Goal: Task Accomplishment & Management: Use online tool/utility

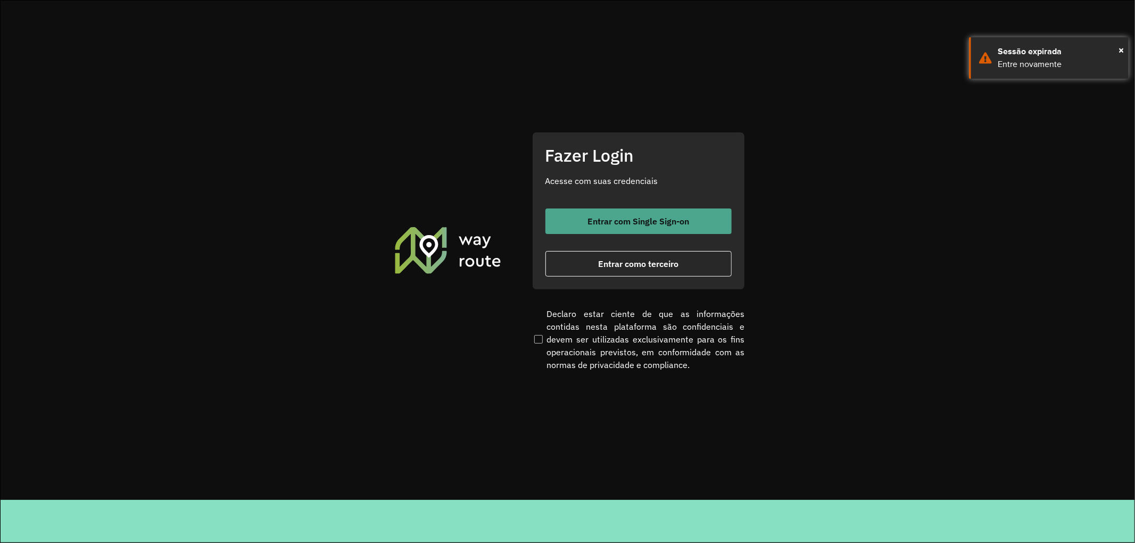
click at [585, 214] on button "Entrar com Single Sign-on" at bounding box center [638, 222] width 186 height 26
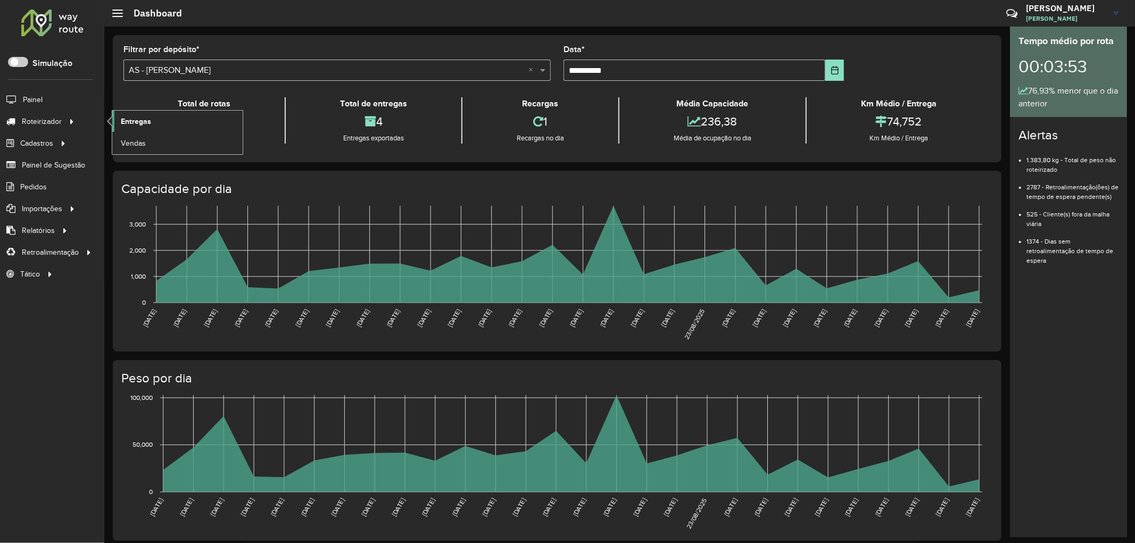
click at [135, 125] on span "Entregas" at bounding box center [136, 121] width 30 height 11
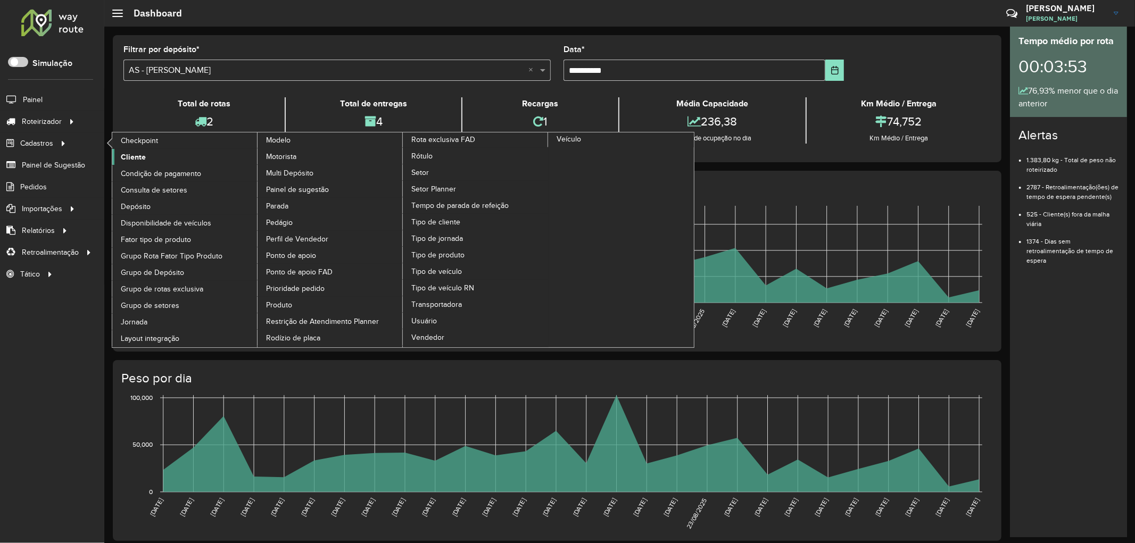
click at [120, 156] on link "Cliente" at bounding box center [185, 157] width 146 height 16
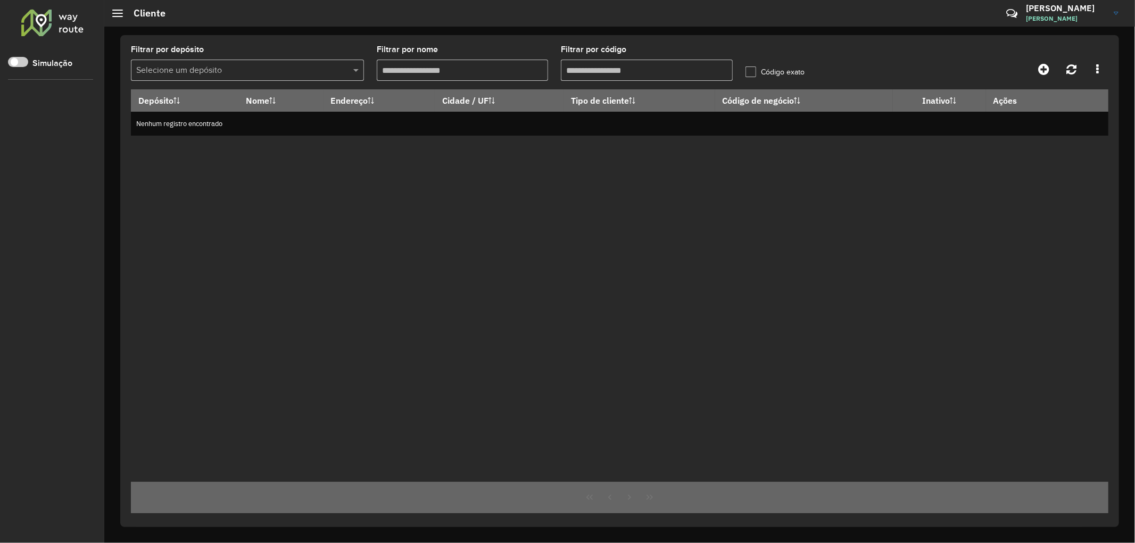
click at [130, 157] on hb-app "Aguarde... Pop-up bloqueado! Seu navegador bloqueou automáticamente a abertura …" at bounding box center [567, 271] width 1135 height 543
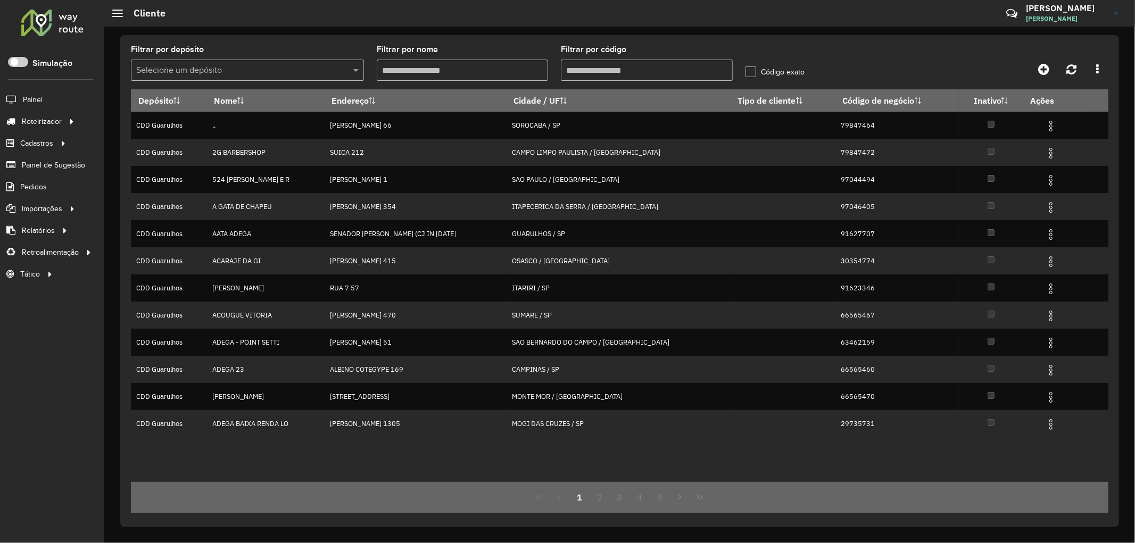
click at [190, 64] on input "text" at bounding box center [236, 70] width 201 height 13
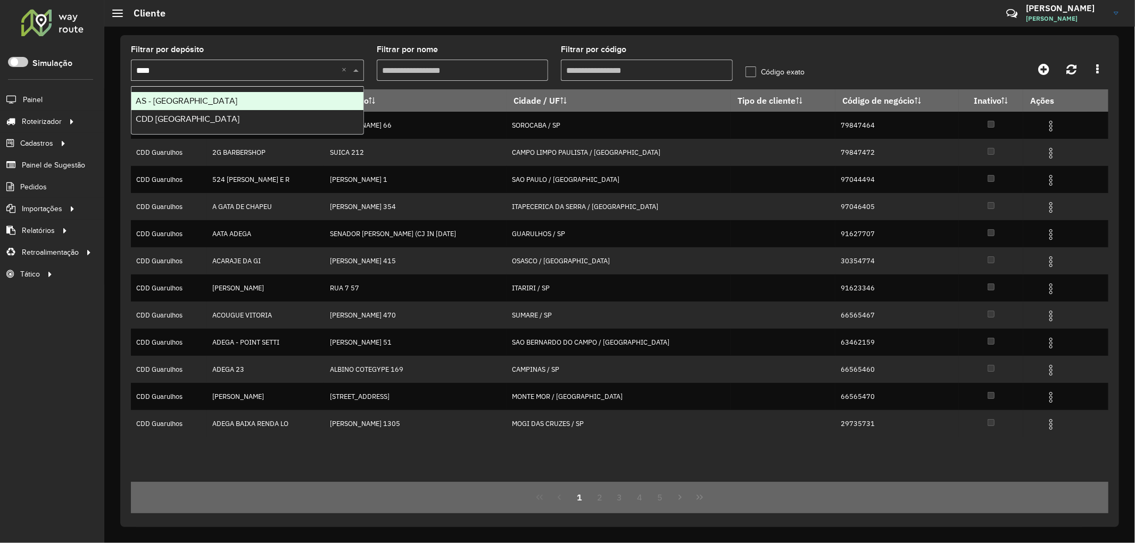
type input "*****"
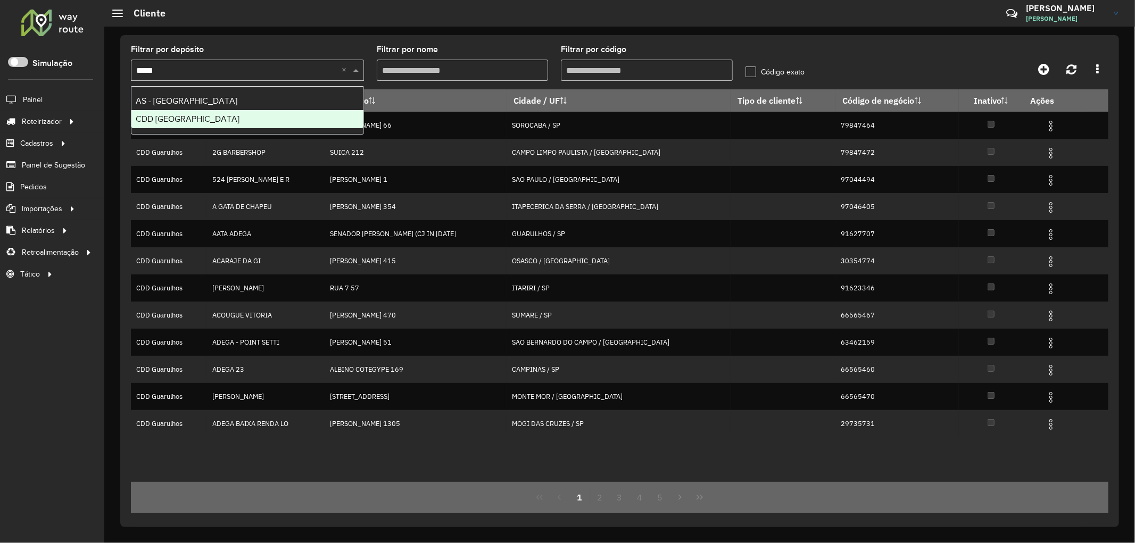
click at [162, 123] on span "CDD [GEOGRAPHIC_DATA]" at bounding box center [188, 118] width 104 height 9
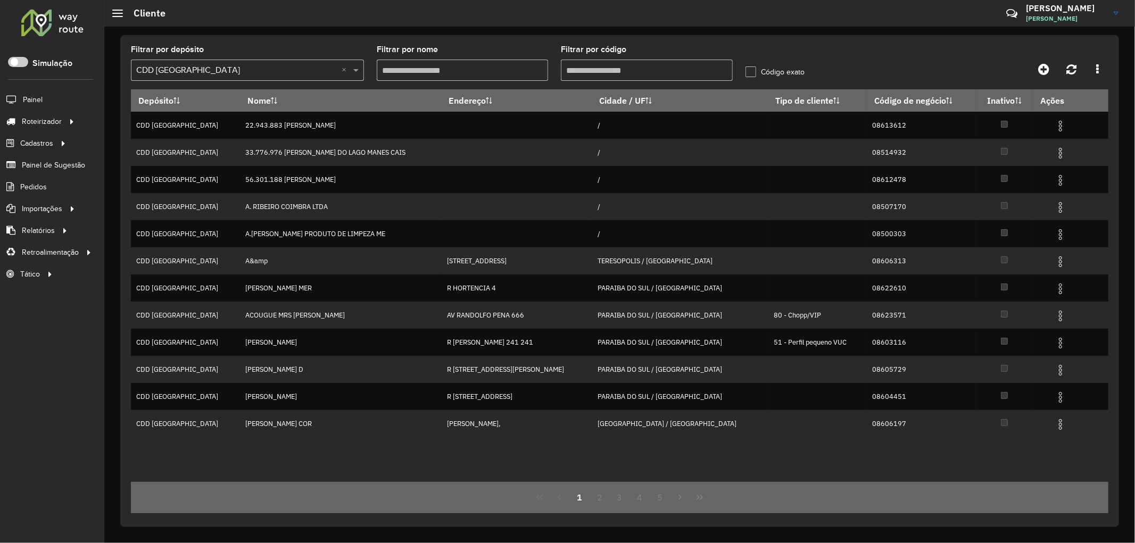
click at [628, 77] on input "Filtrar por código" at bounding box center [646, 70] width 171 height 21
paste input "*****"
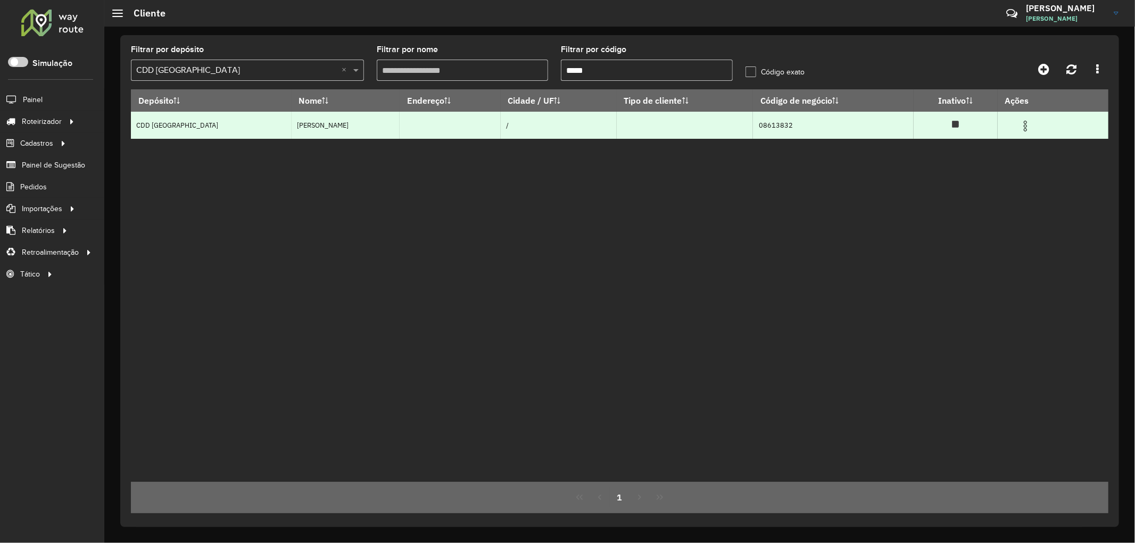
type input "*****"
click at [1021, 123] on img at bounding box center [1025, 126] width 13 height 13
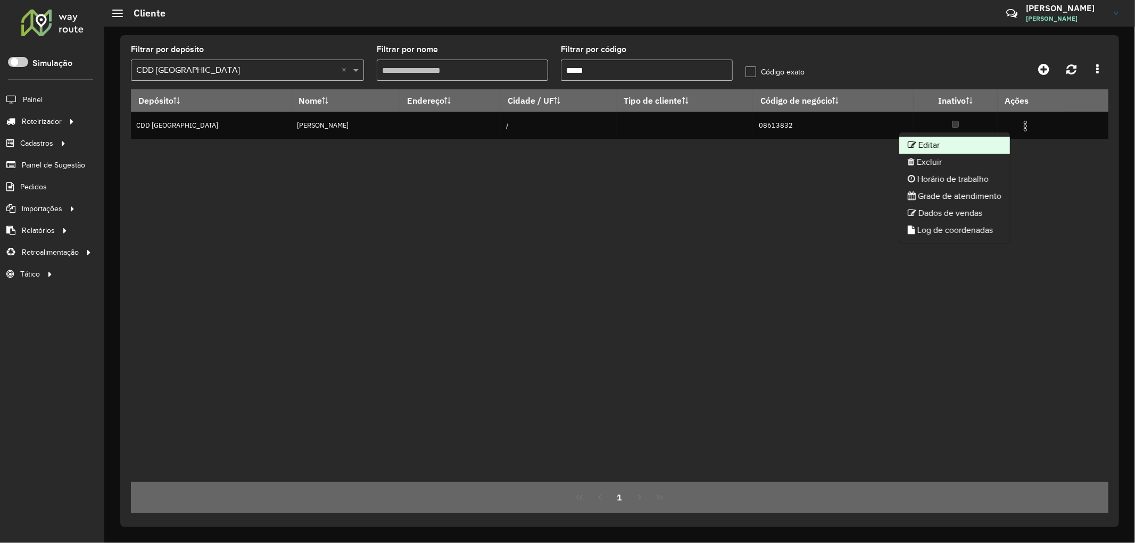
click at [976, 149] on li "Editar" at bounding box center [954, 145] width 111 height 17
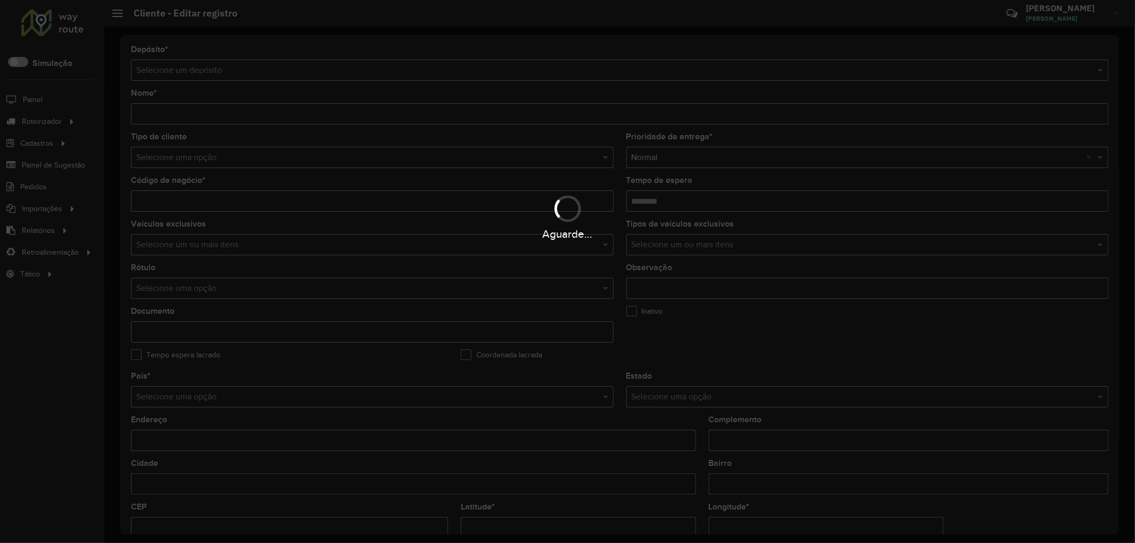
type input "**********"
type input "********"
type input "**********"
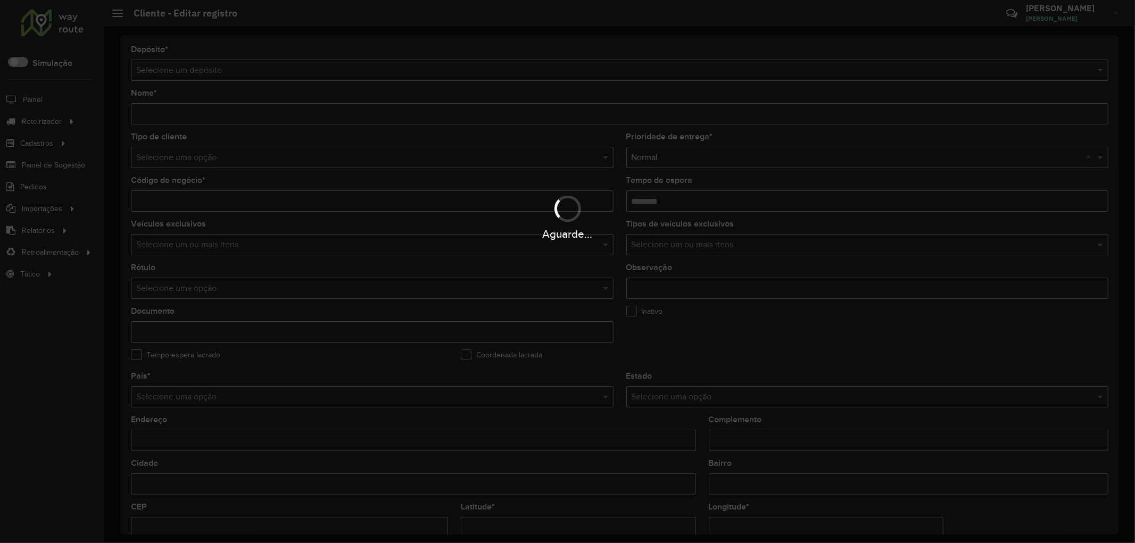
type input "**********"
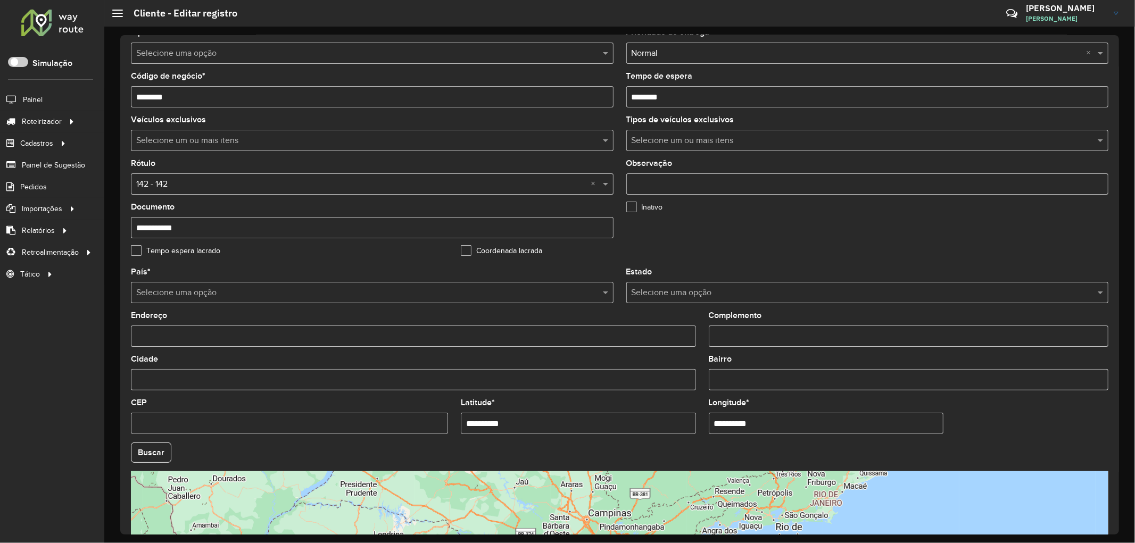
scroll to position [236, 0]
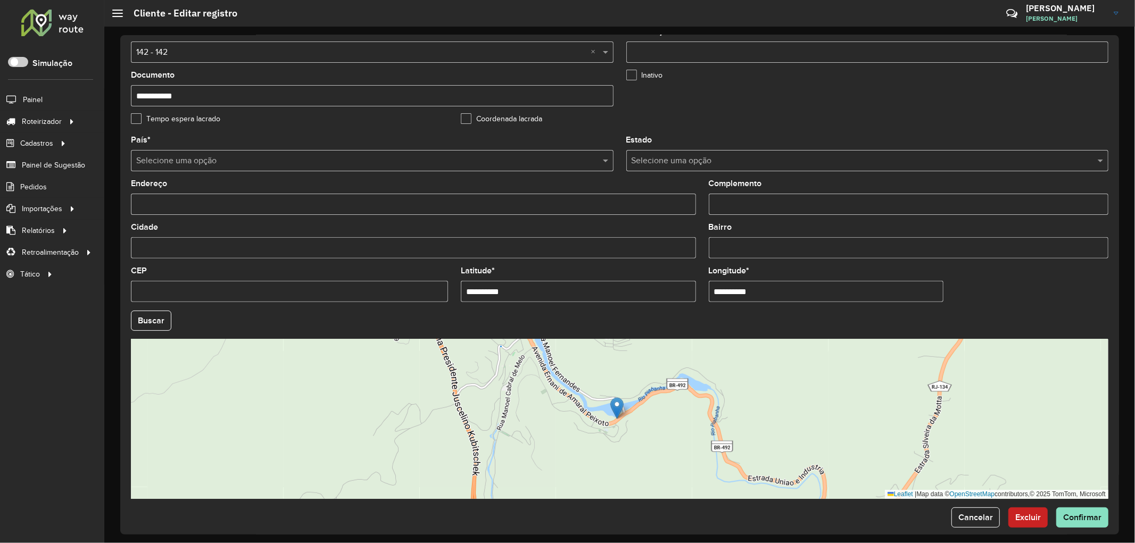
drag, startPoint x: 512, startPoint y: 294, endPoint x: 455, endPoint y: 300, distance: 57.2
click at [455, 300] on formly-field "**********" at bounding box center [577, 289] width 247 height 44
paste input "*********"
type input "**********"
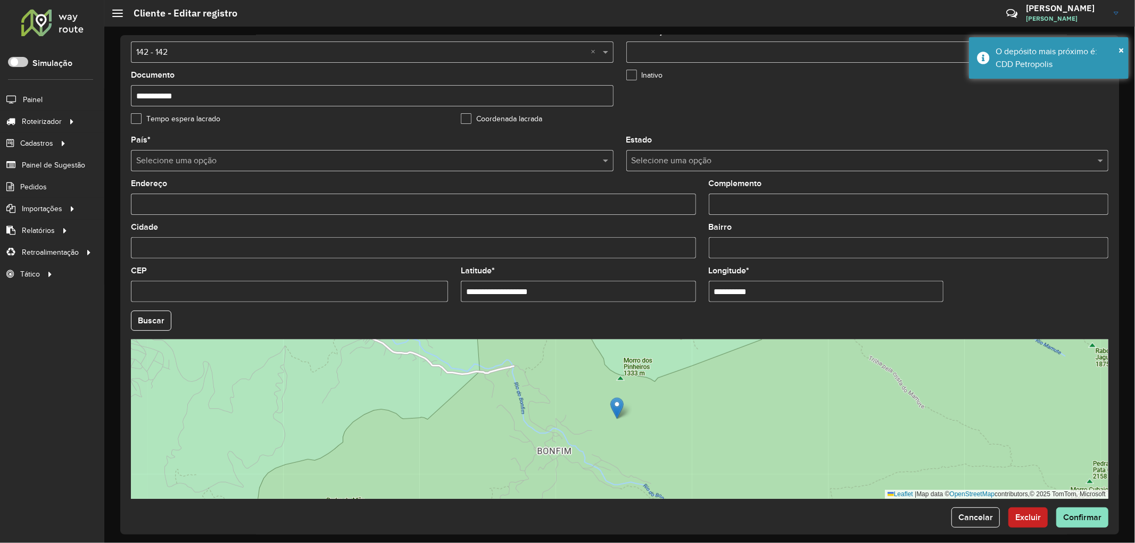
drag, startPoint x: 761, startPoint y: 298, endPoint x: 702, endPoint y: 295, distance: 58.6
click at [702, 295] on formly-field "**********" at bounding box center [825, 289] width 247 height 44
paste input "*********"
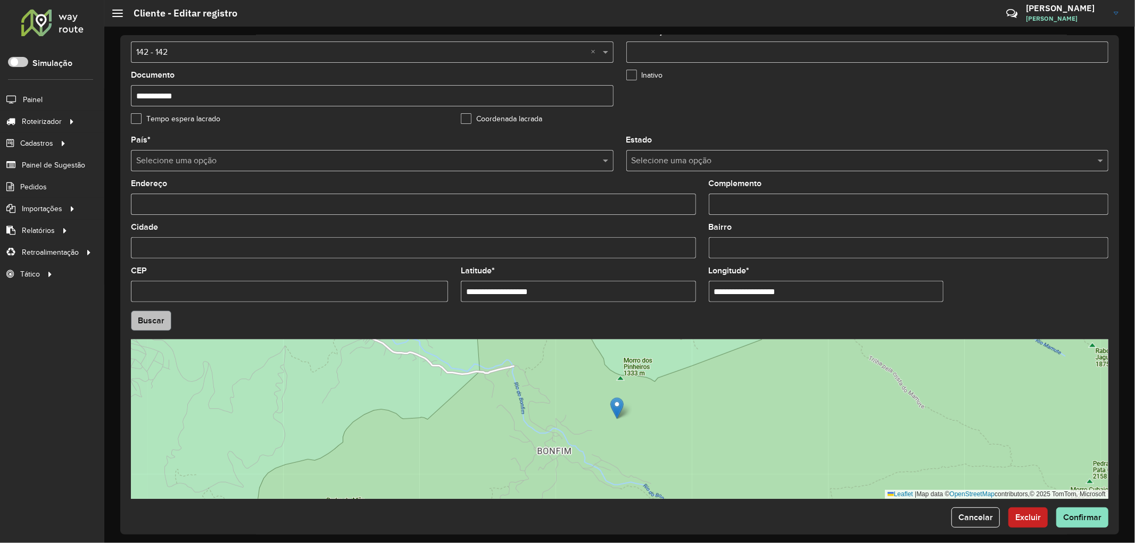
type input "**********"
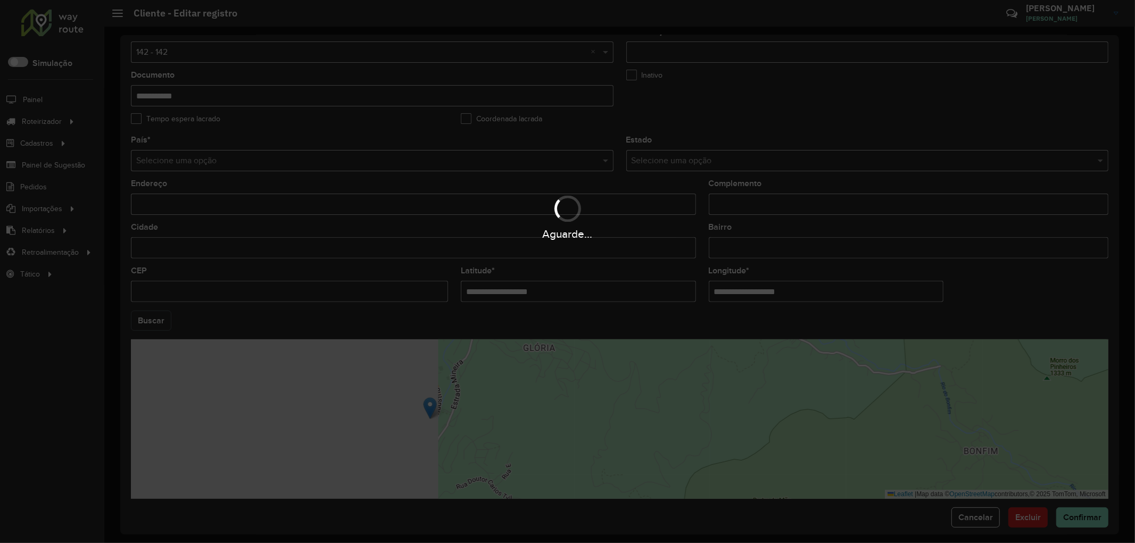
click at [158, 330] on hb-app "Aguarde... Pop-up bloqueado! Seu navegador bloqueou automáticamente a abertura …" at bounding box center [567, 271] width 1135 height 543
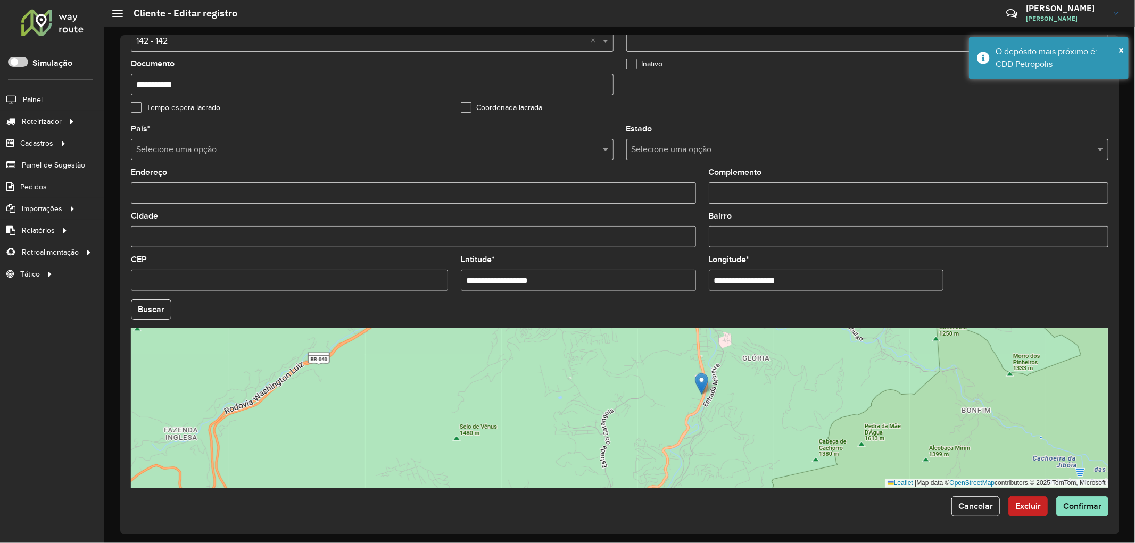
scroll to position [251, 0]
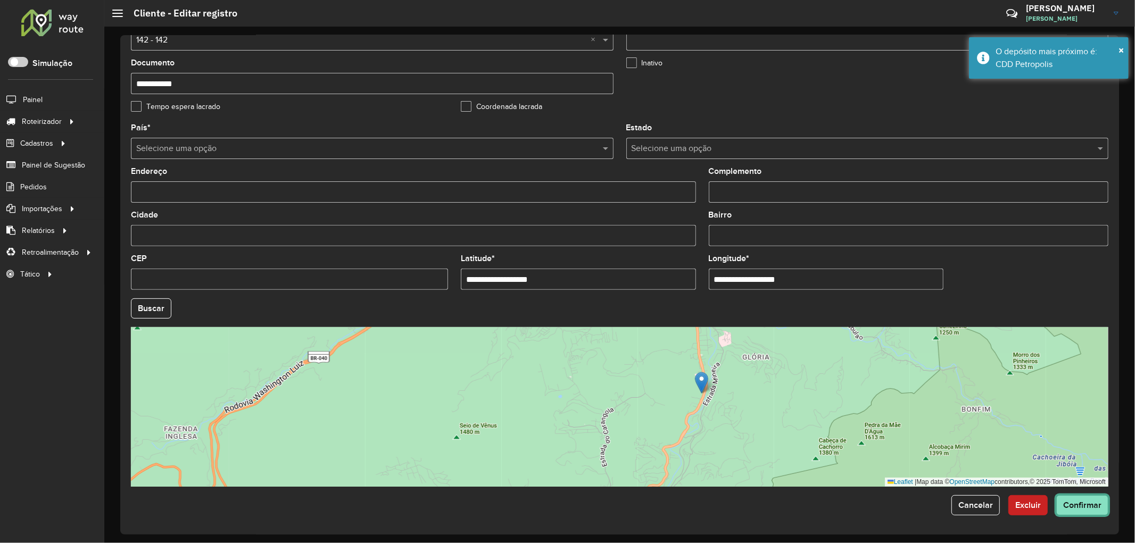
click at [1075, 501] on span "Confirmar" at bounding box center [1082, 505] width 38 height 9
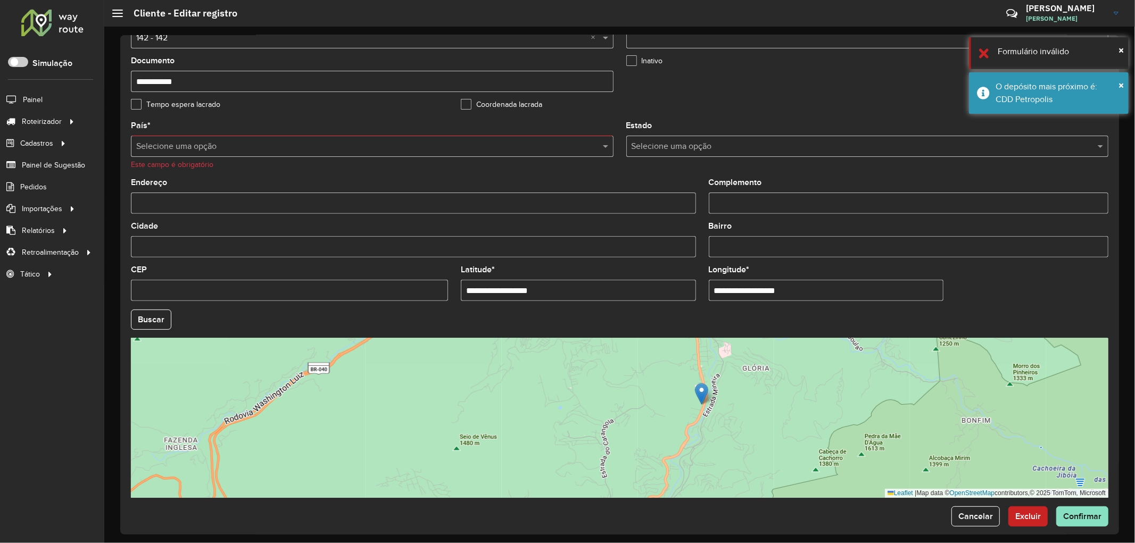
click at [204, 146] on input "text" at bounding box center [361, 146] width 451 height 13
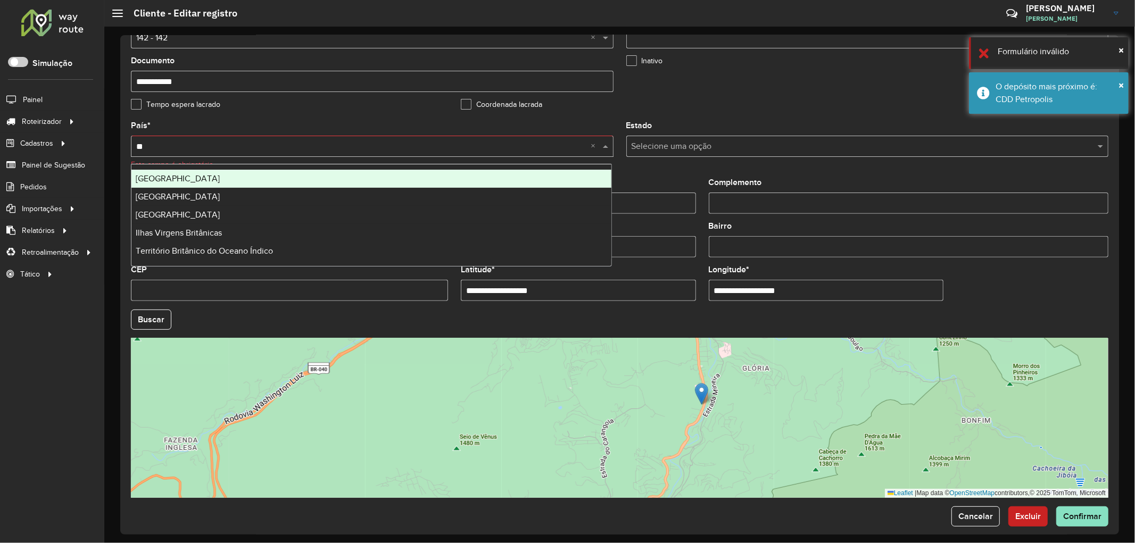
type input "***"
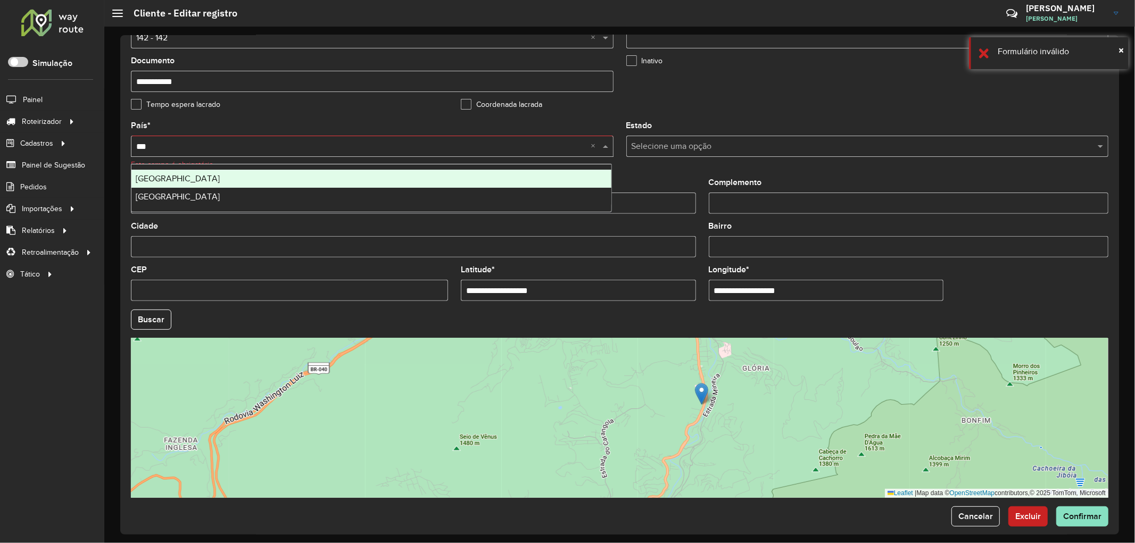
click at [192, 177] on div "Brasil" at bounding box center [371, 179] width 480 height 18
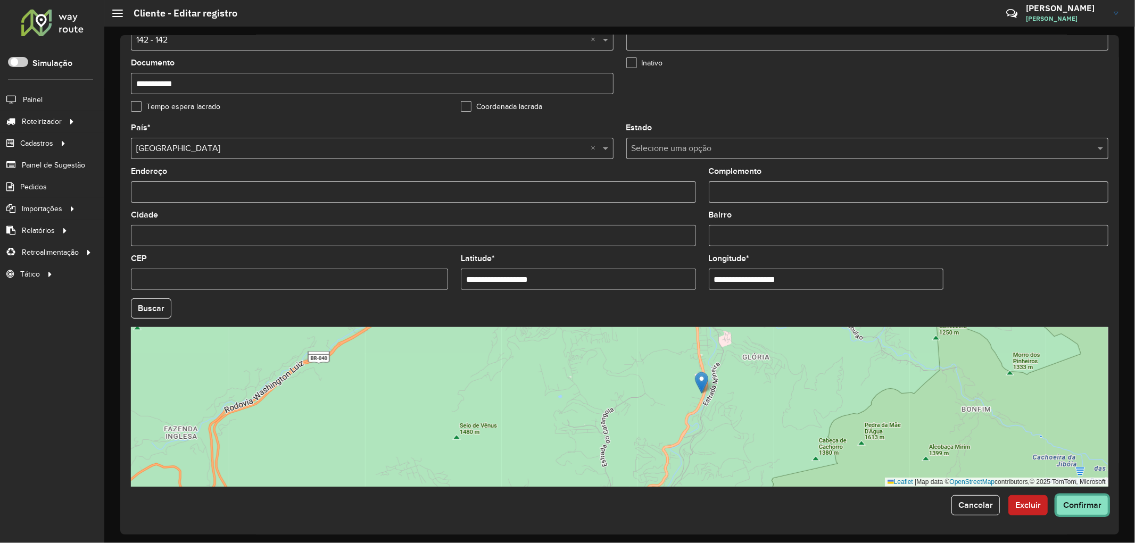
click at [1084, 506] on span "Confirmar" at bounding box center [1082, 505] width 38 height 9
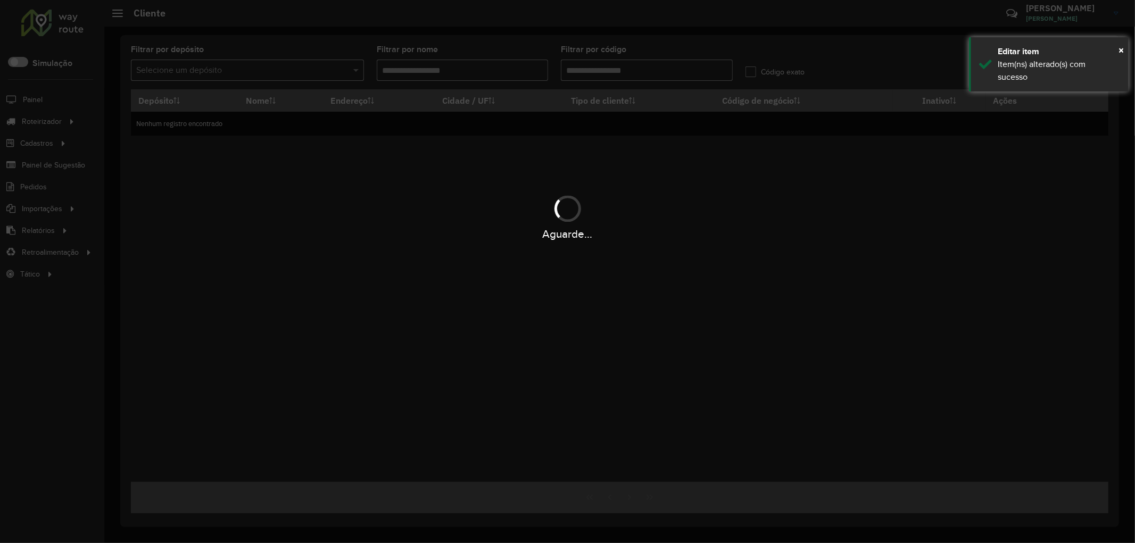
type input "*****"
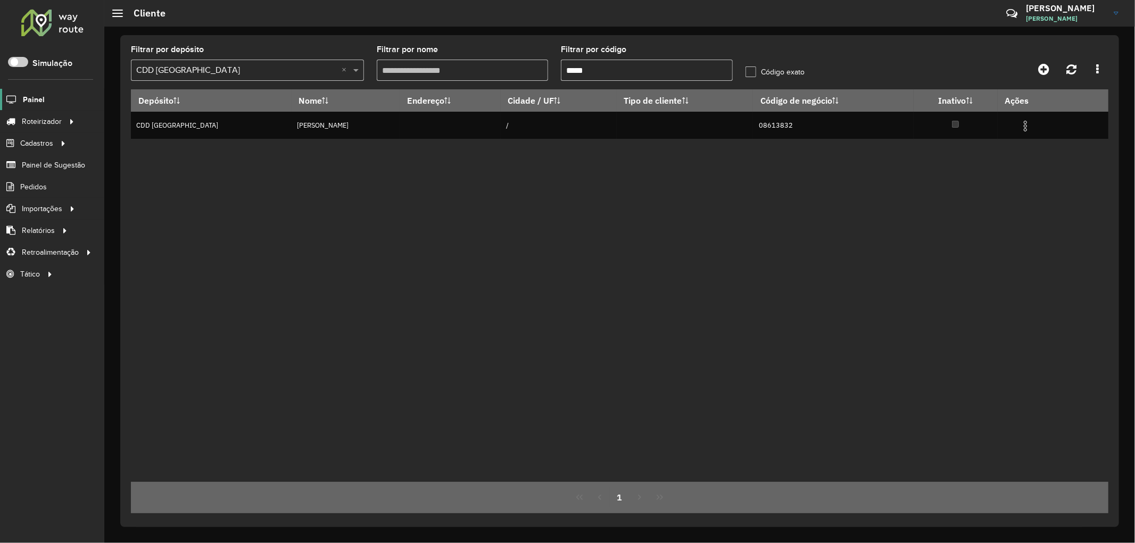
click at [29, 105] on link "Painel" at bounding box center [22, 99] width 45 height 21
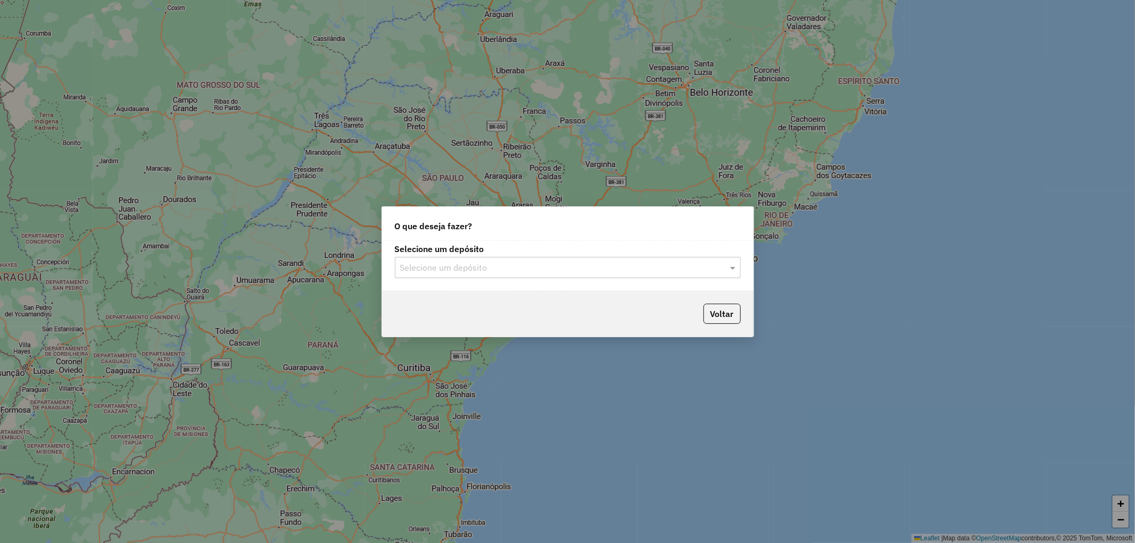
click at [477, 264] on input "text" at bounding box center [557, 268] width 314 height 13
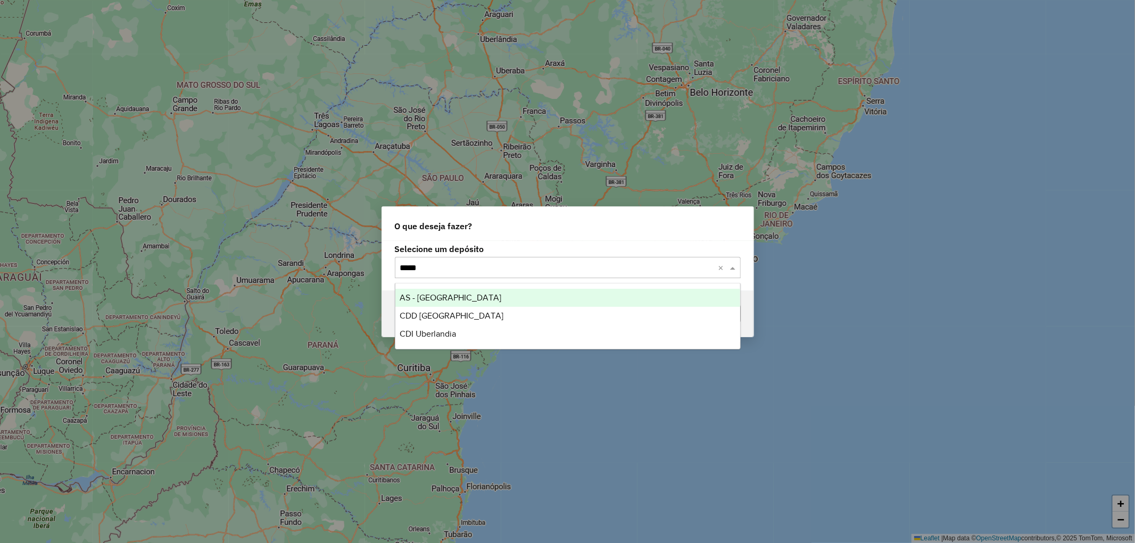
type input "******"
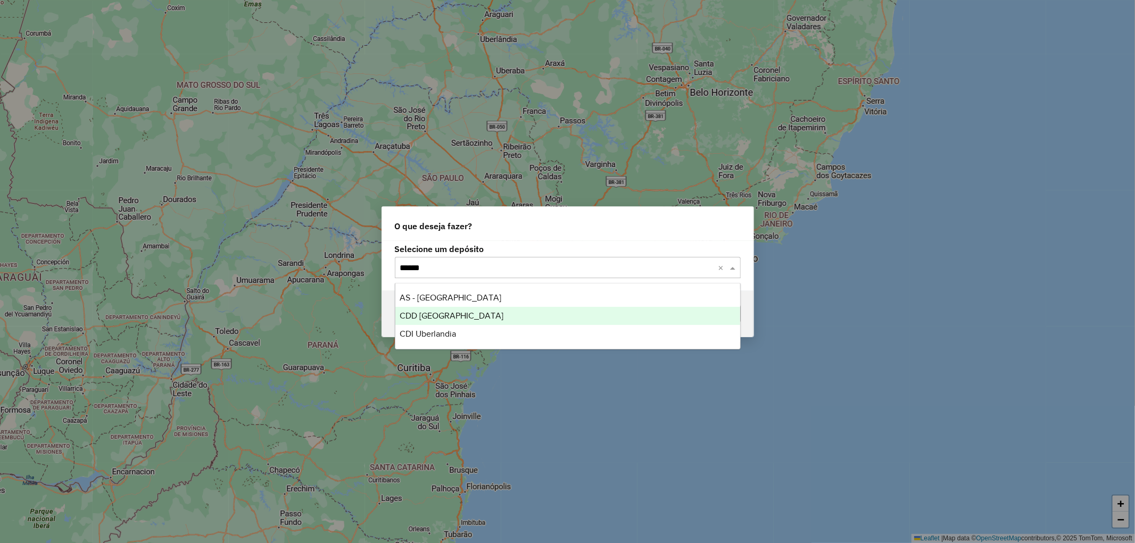
click at [451, 317] on span "CDD [GEOGRAPHIC_DATA]" at bounding box center [452, 315] width 104 height 9
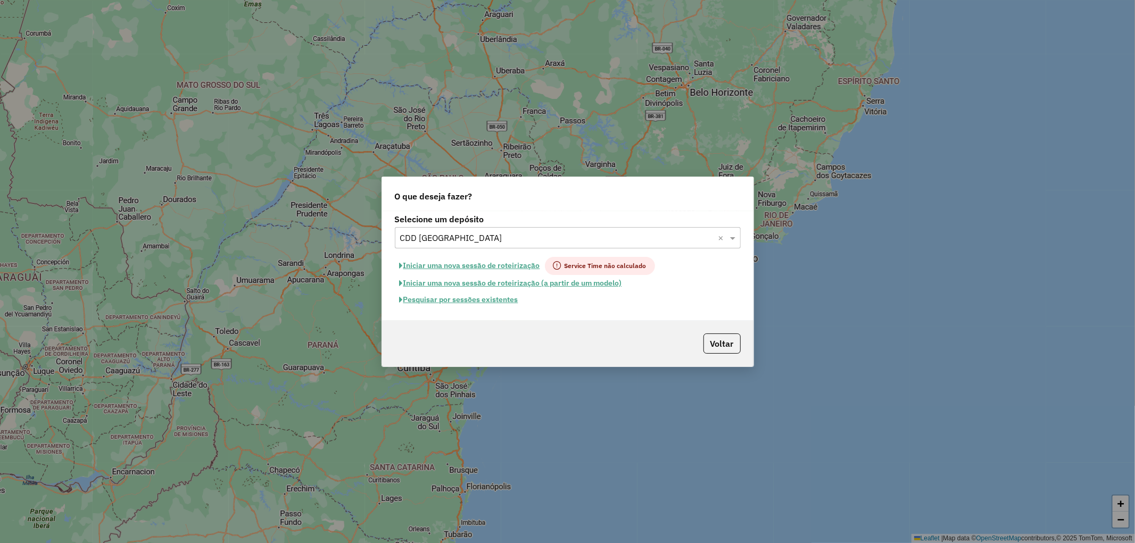
click at [468, 301] on button "Pesquisar por sessões existentes" at bounding box center [459, 300] width 128 height 16
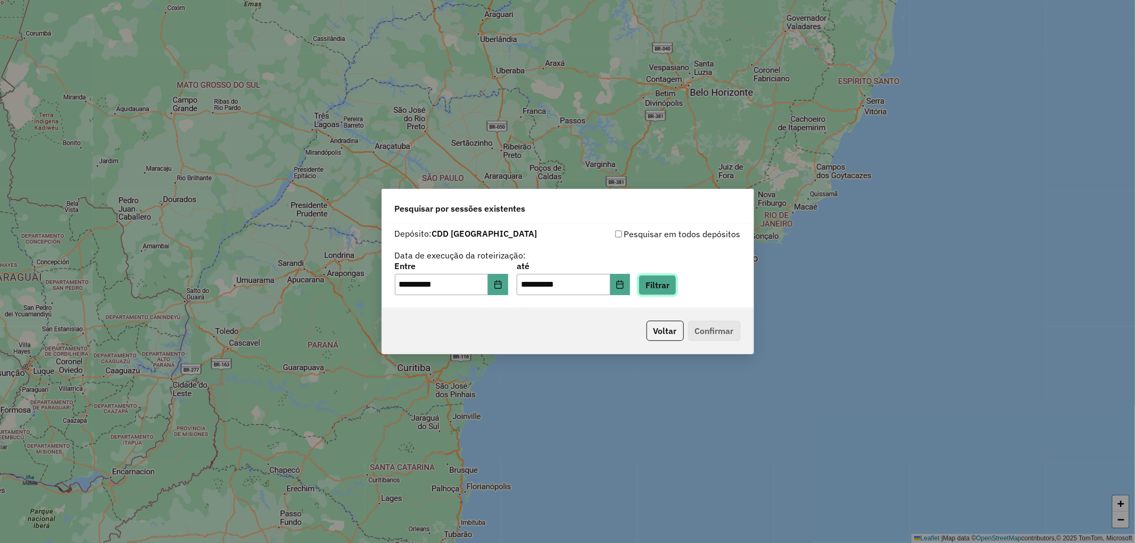
click at [665, 287] on button "Filtrar" at bounding box center [658, 285] width 38 height 20
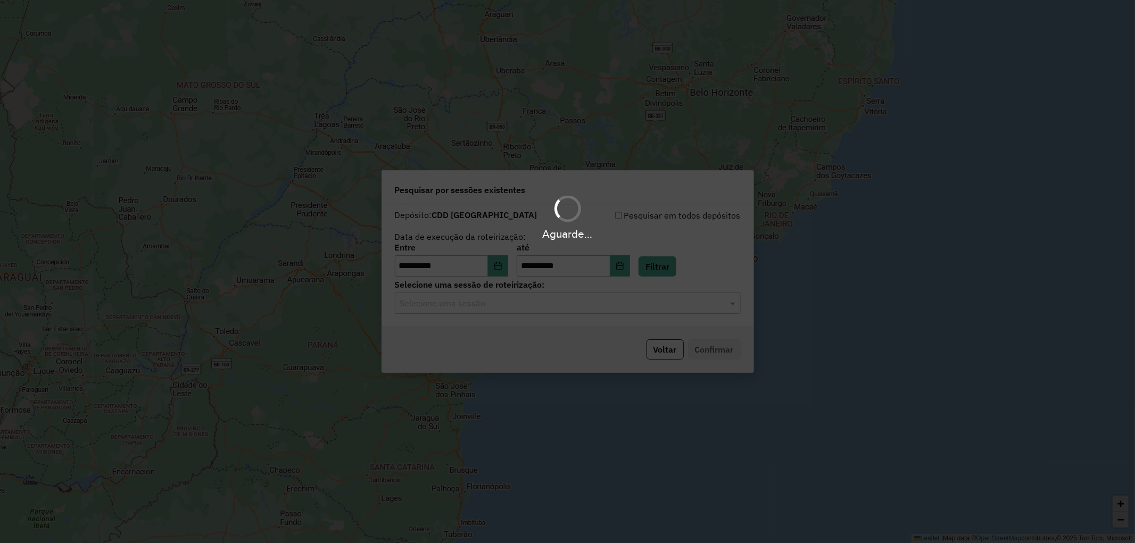
click at [504, 304] on input "text" at bounding box center [557, 303] width 314 height 13
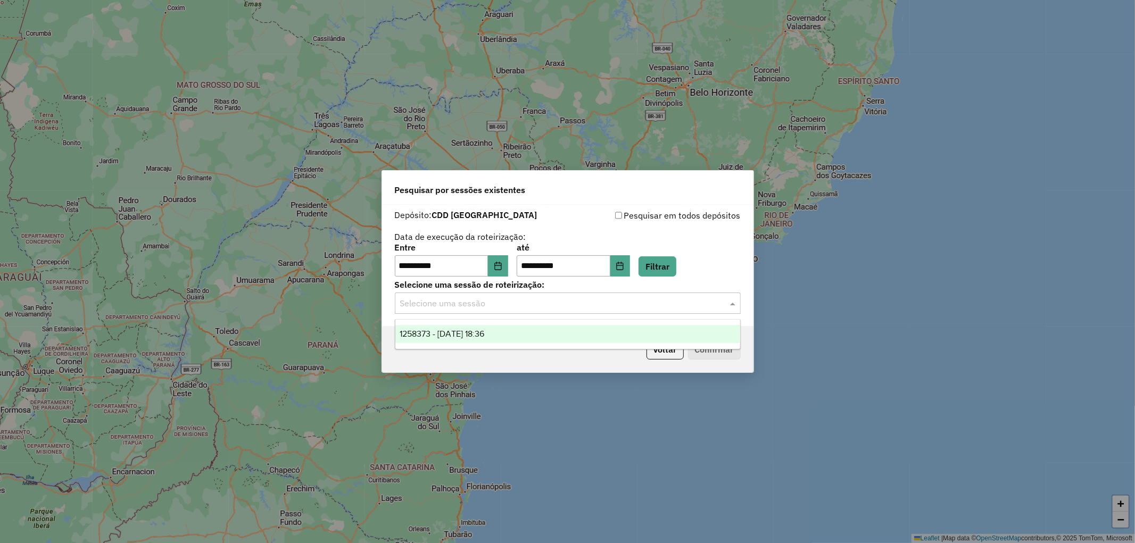
click at [484, 332] on span "1258373 - 03/09/2025 18:36" at bounding box center [442, 333] width 85 height 9
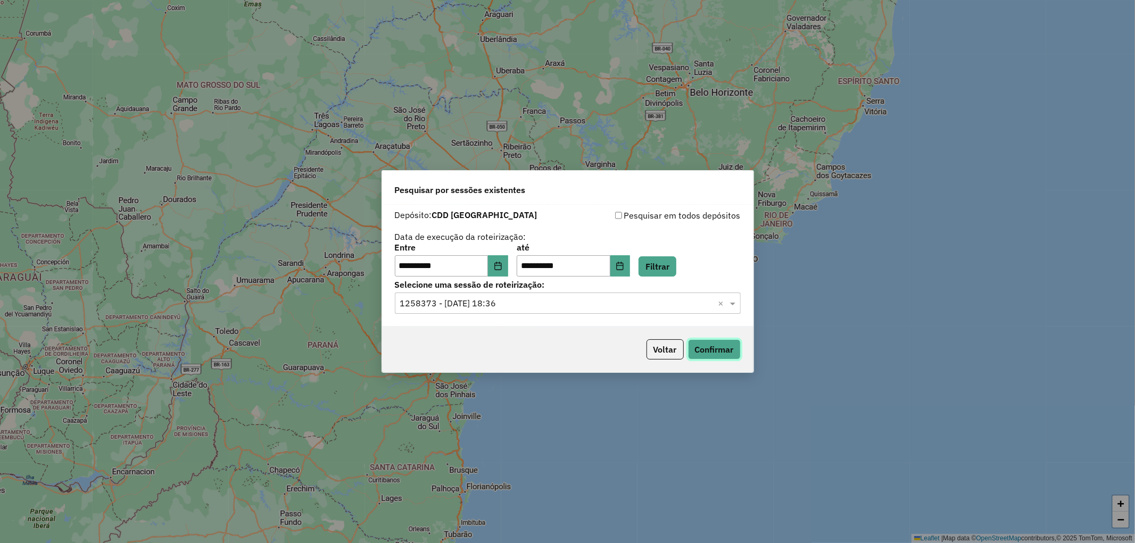
click at [721, 350] on button "Confirmar" at bounding box center [714, 349] width 53 height 20
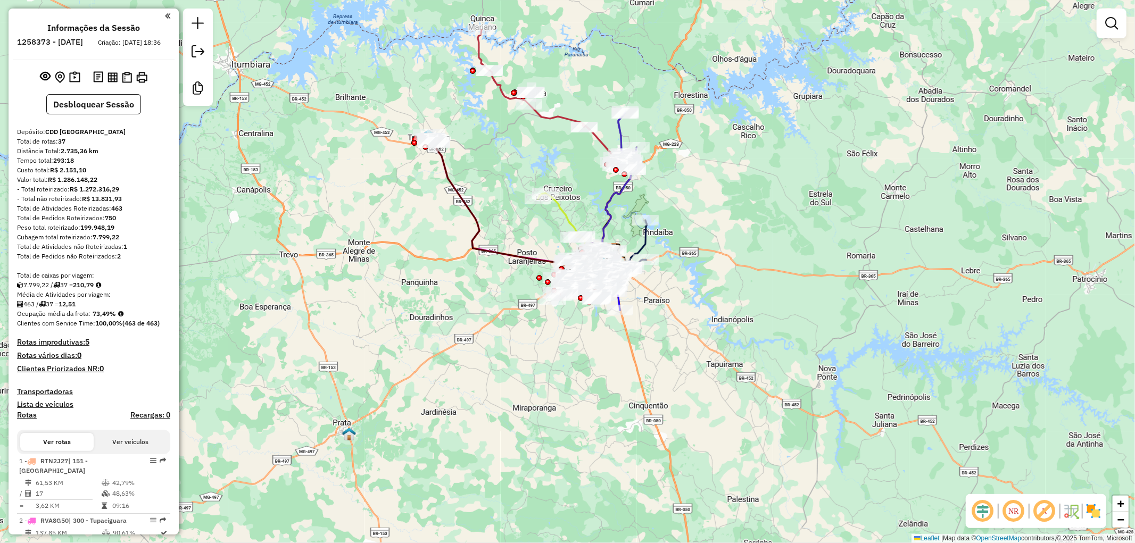
click at [1045, 508] on em at bounding box center [1045, 512] width 26 height 26
click at [982, 513] on em at bounding box center [983, 512] width 26 height 26
click at [1092, 509] on img at bounding box center [1093, 511] width 17 height 17
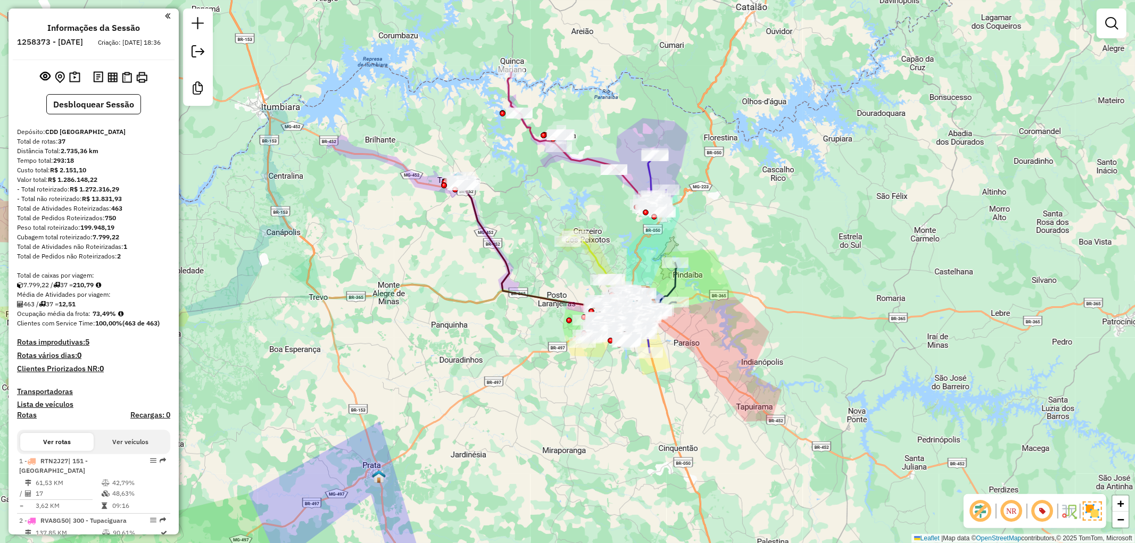
drag, startPoint x: 525, startPoint y: 179, endPoint x: 540, endPoint y: 204, distance: 29.6
click at [539, 203] on div "Janela de atendimento Grade de atendimento Capacidade Transportadoras Veículos …" at bounding box center [567, 271] width 1135 height 543
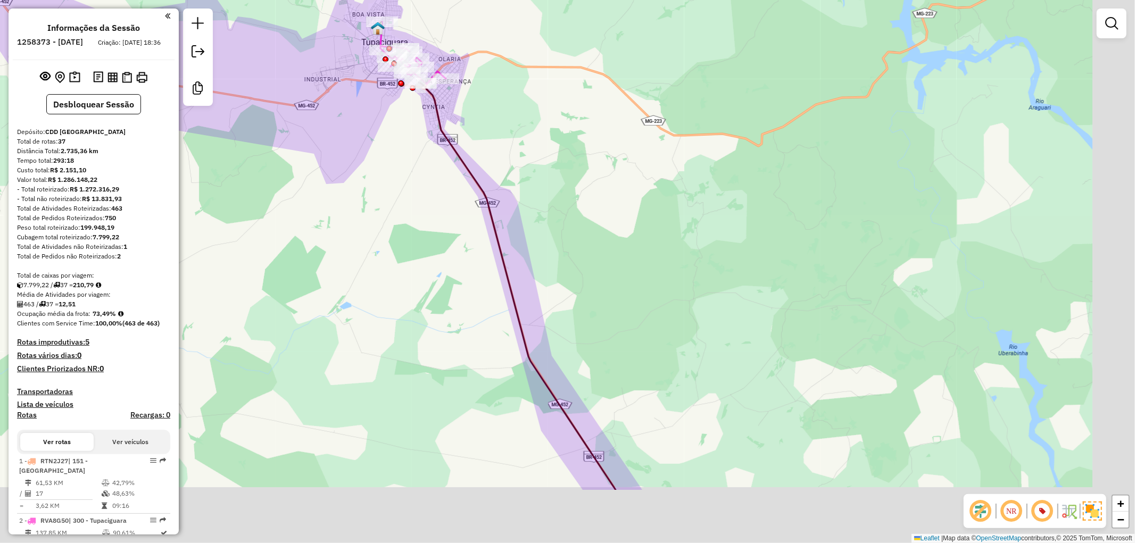
drag, startPoint x: 455, startPoint y: 277, endPoint x: 429, endPoint y: 188, distance: 92.6
click at [434, 251] on div "Janela de atendimento Grade de atendimento Capacidade Transportadoras Veículos …" at bounding box center [567, 271] width 1135 height 543
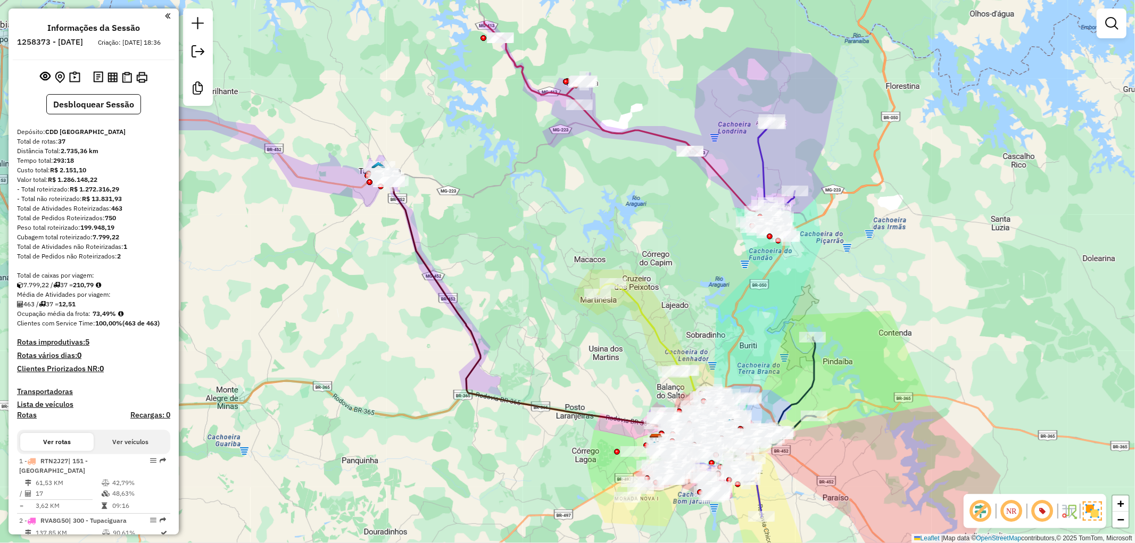
drag, startPoint x: 637, startPoint y: 126, endPoint x: 441, endPoint y: 176, distance: 203.3
click at [612, 206] on div "Janela de atendimento Grade de atendimento Capacidade Transportadoras Veículos …" at bounding box center [567, 271] width 1135 height 543
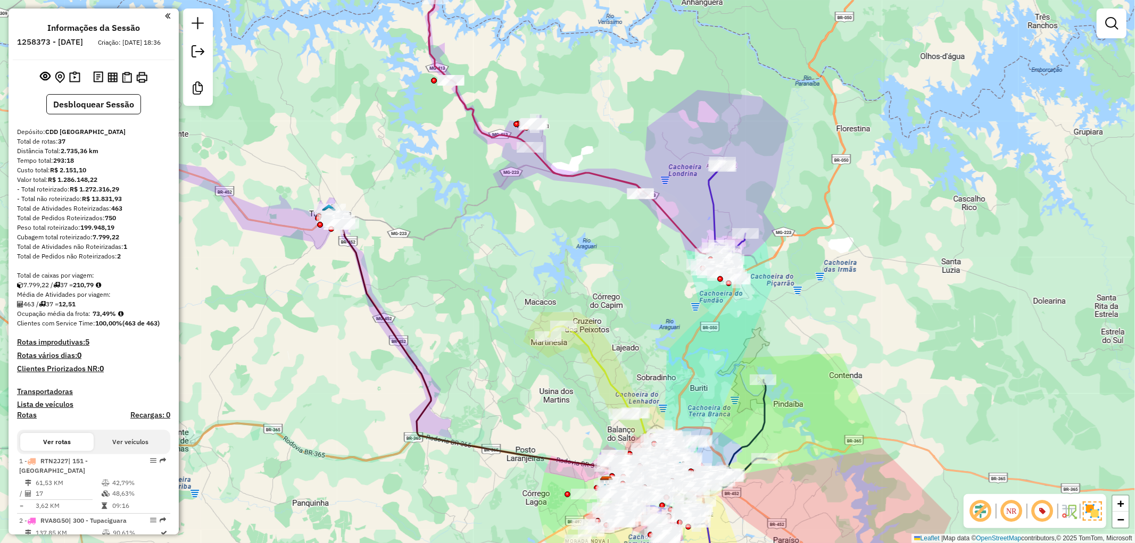
drag, startPoint x: 545, startPoint y: 264, endPoint x: 494, endPoint y: 186, distance: 93.3
click at [527, 283] on div "Janela de atendimento Grade de atendimento Capacidade Transportadoras Veículos …" at bounding box center [567, 271] width 1135 height 543
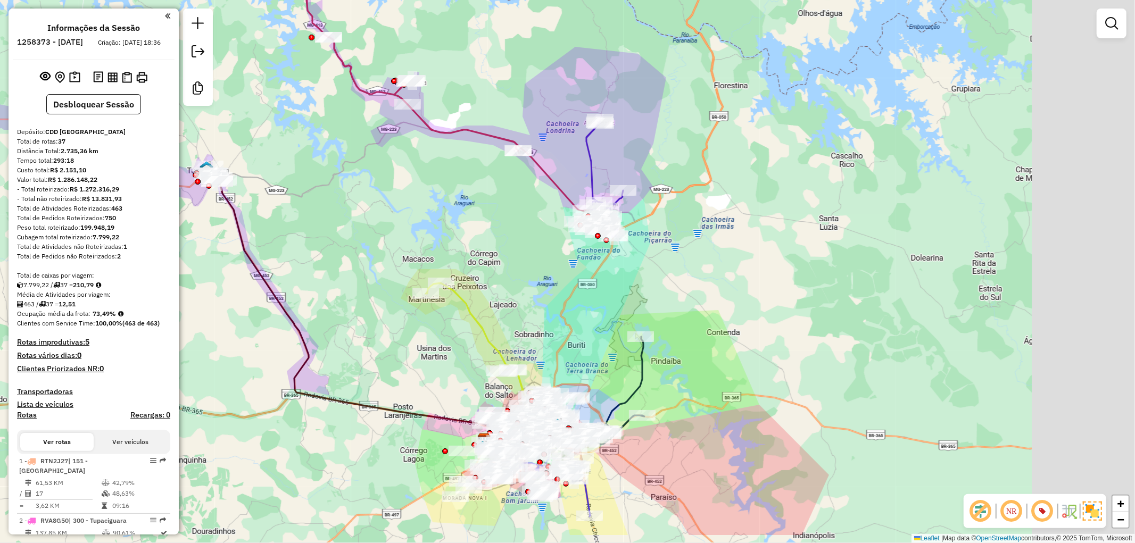
drag, startPoint x: 531, startPoint y: 211, endPoint x: 685, endPoint y: 277, distance: 168.1
click at [527, 209] on div "Janela de atendimento Grade de atendimento Capacidade Transportadoras Veículos …" at bounding box center [567, 271] width 1135 height 543
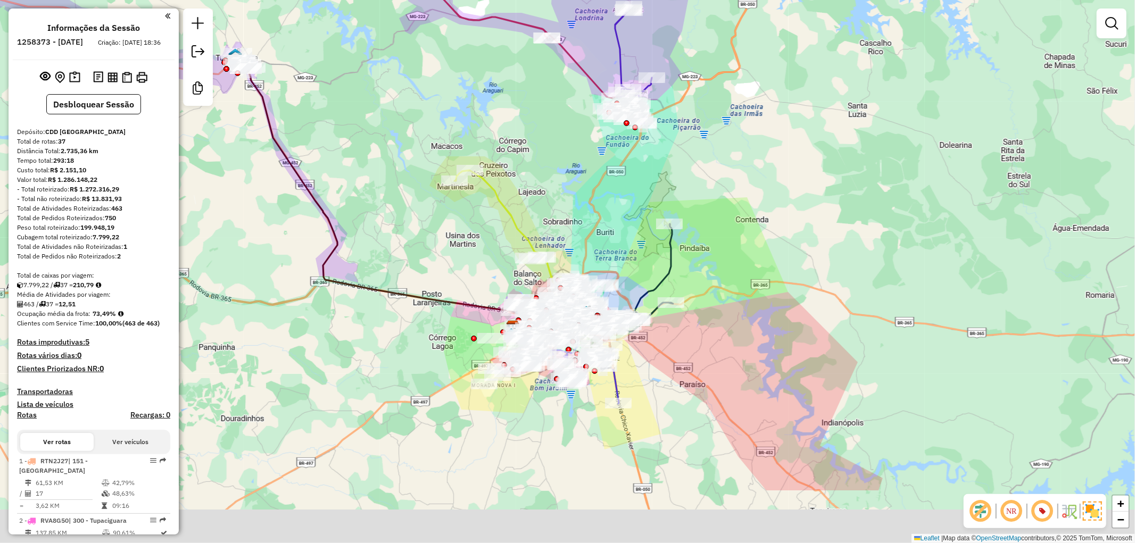
drag, startPoint x: 631, startPoint y: 310, endPoint x: 627, endPoint y: 203, distance: 107.0
click at [627, 203] on div "Janela de atendimento Grade de atendimento Capacidade Transportadoras Veículos …" at bounding box center [567, 271] width 1135 height 543
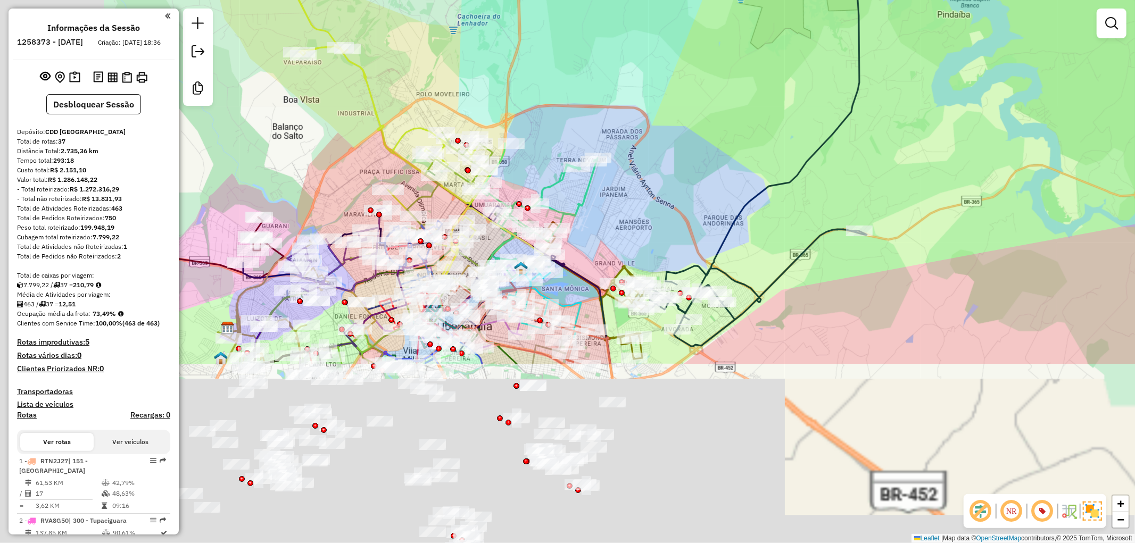
drag, startPoint x: 567, startPoint y: 376, endPoint x: 1082, endPoint y: 140, distance: 566.5
click at [717, 142] on div "Janela de atendimento Grade de atendimento Capacidade Transportadoras Veículos …" at bounding box center [567, 271] width 1135 height 543
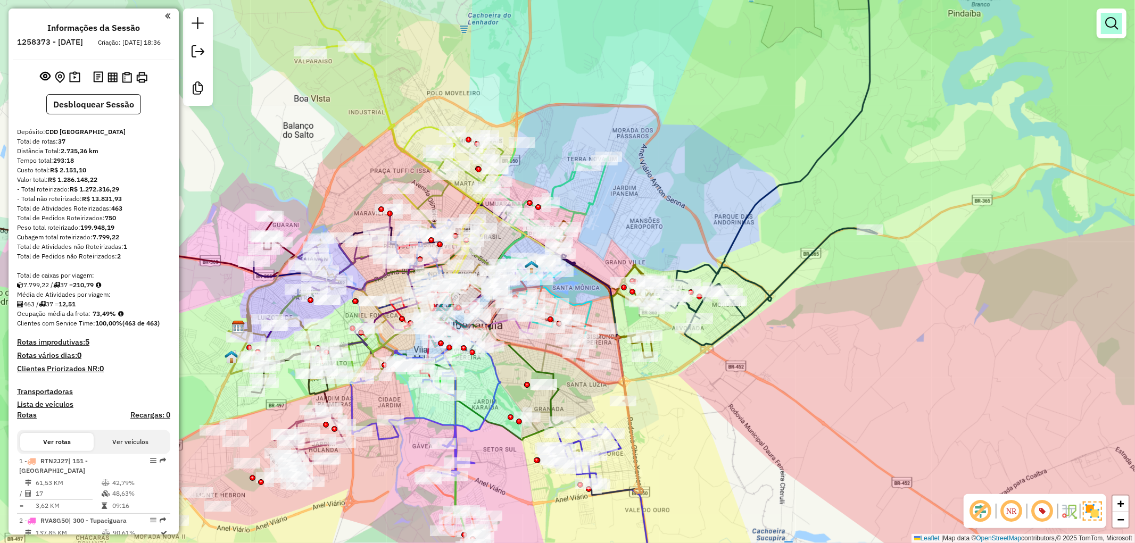
click at [1115, 22] on em at bounding box center [1111, 23] width 13 height 13
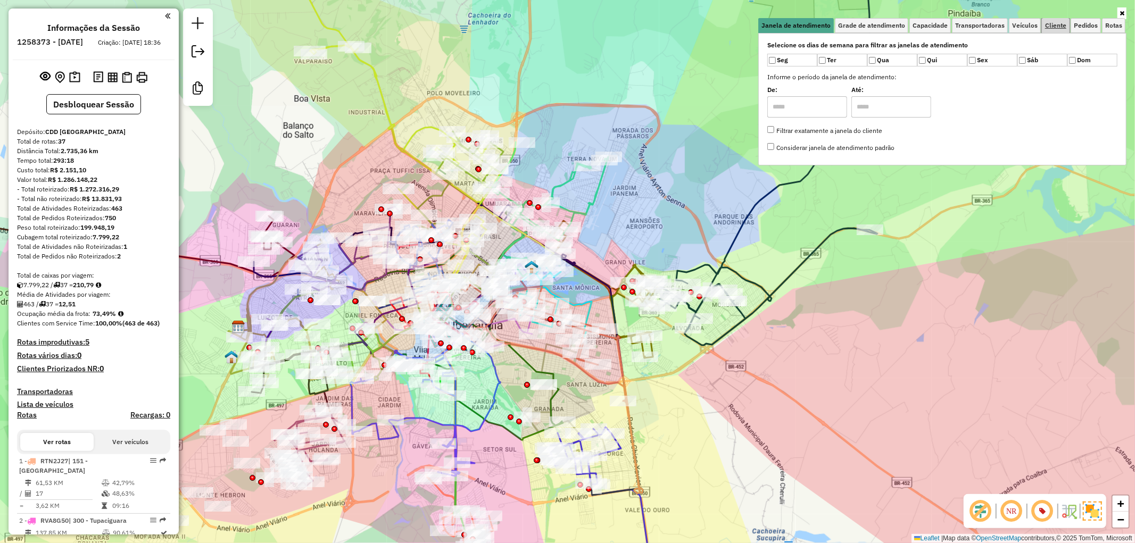
click at [1061, 20] on link "Cliente" at bounding box center [1056, 25] width 28 height 15
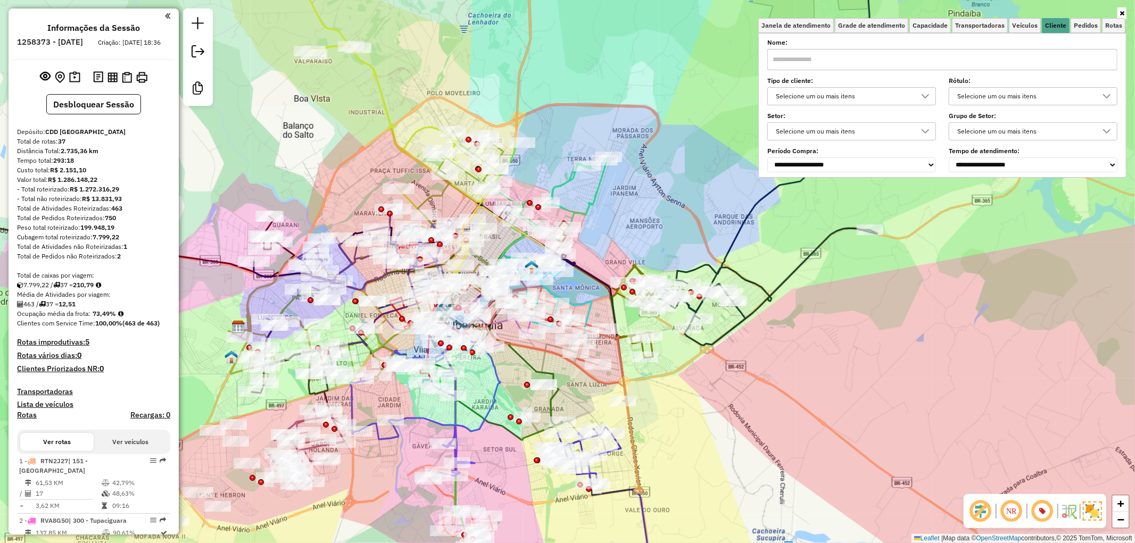
click at [894, 92] on div "Selecione um ou mais itens" at bounding box center [843, 96] width 143 height 17
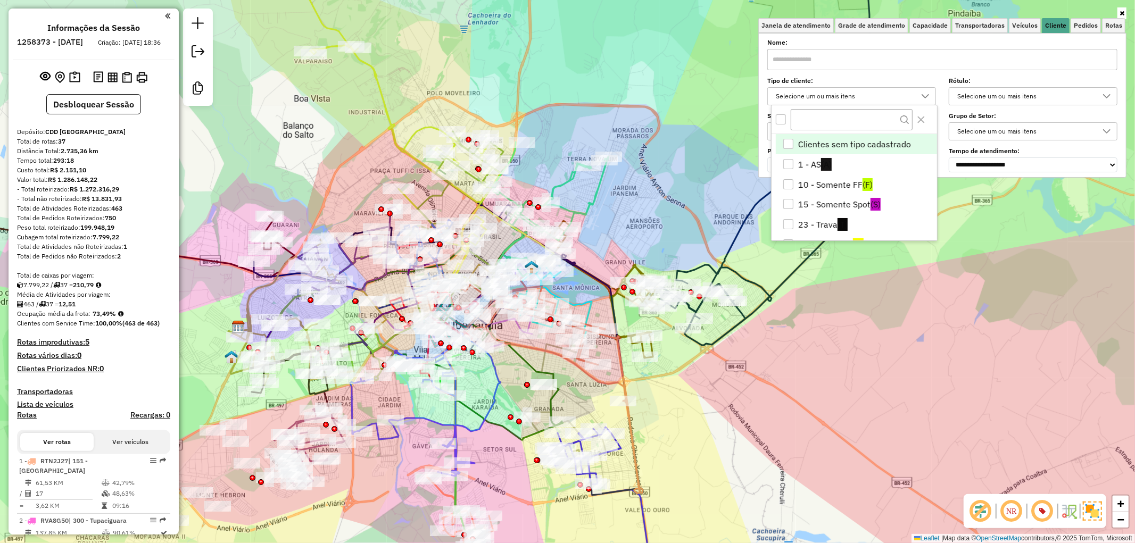
scroll to position [6, 36]
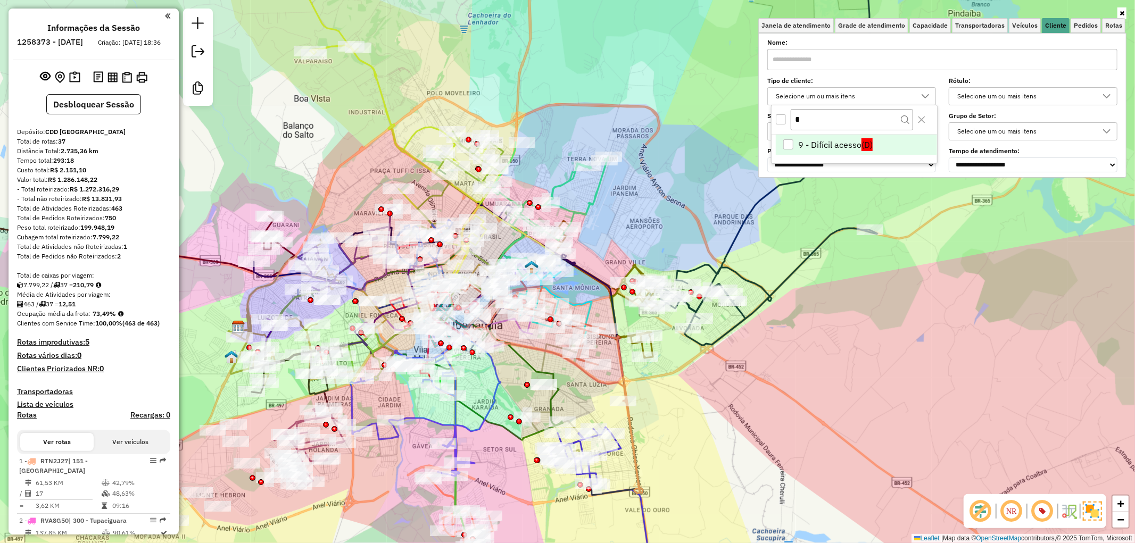
type input "*"
click at [853, 136] on li "9 - Difícil acesso (D)" at bounding box center [856, 145] width 161 height 20
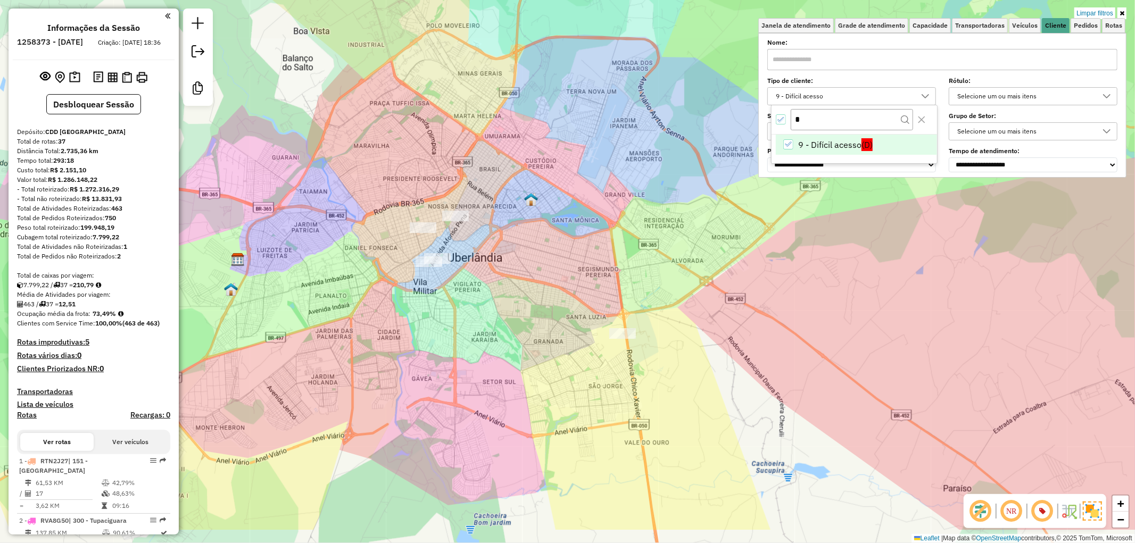
drag, startPoint x: 623, startPoint y: 364, endPoint x: 632, endPoint y: 230, distance: 134.4
click at [631, 227] on div "Limpar filtros Janela de atendimento Grade de atendimento Capacidade Transporta…" at bounding box center [567, 271] width 1135 height 543
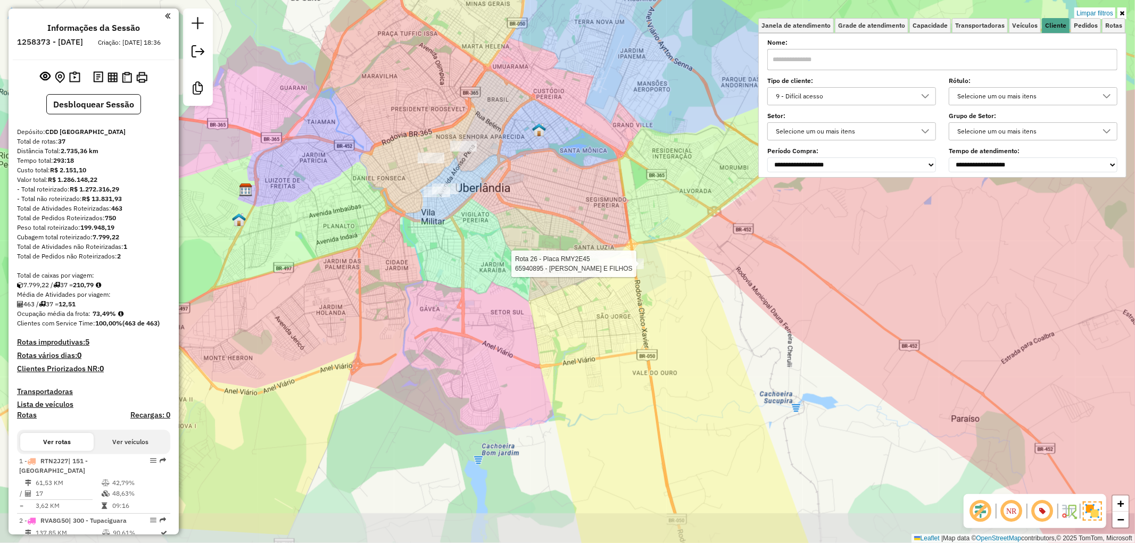
select select "**********"
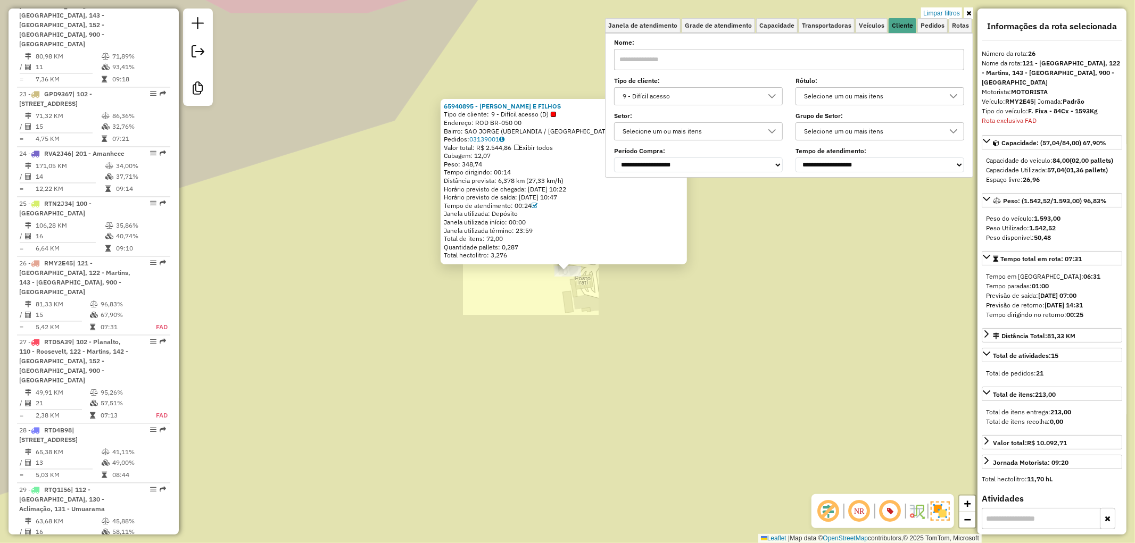
scroll to position [1932, 0]
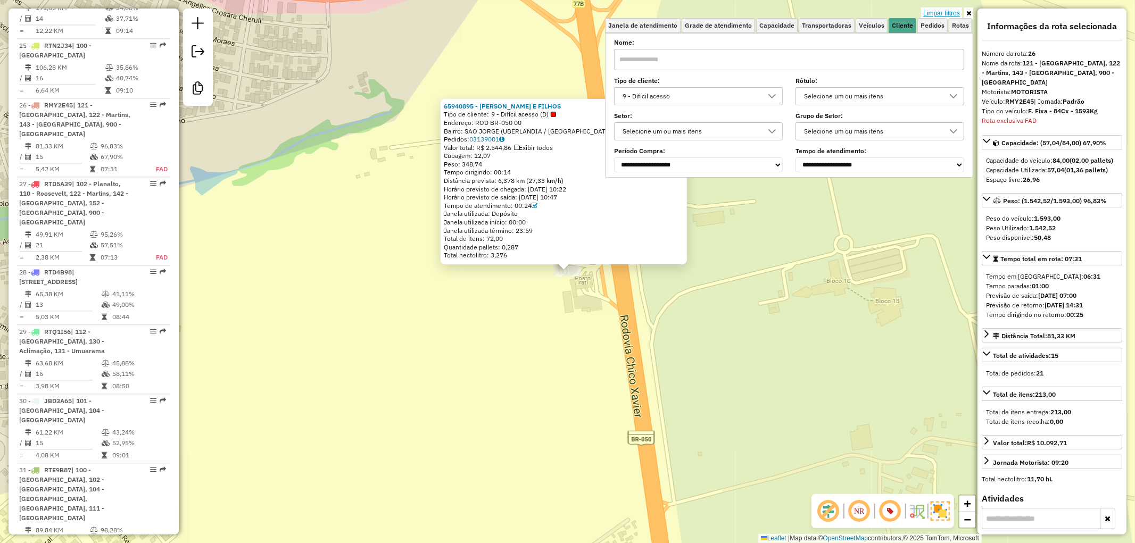
click at [938, 11] on link "Limpar filtros" at bounding box center [941, 13] width 41 height 12
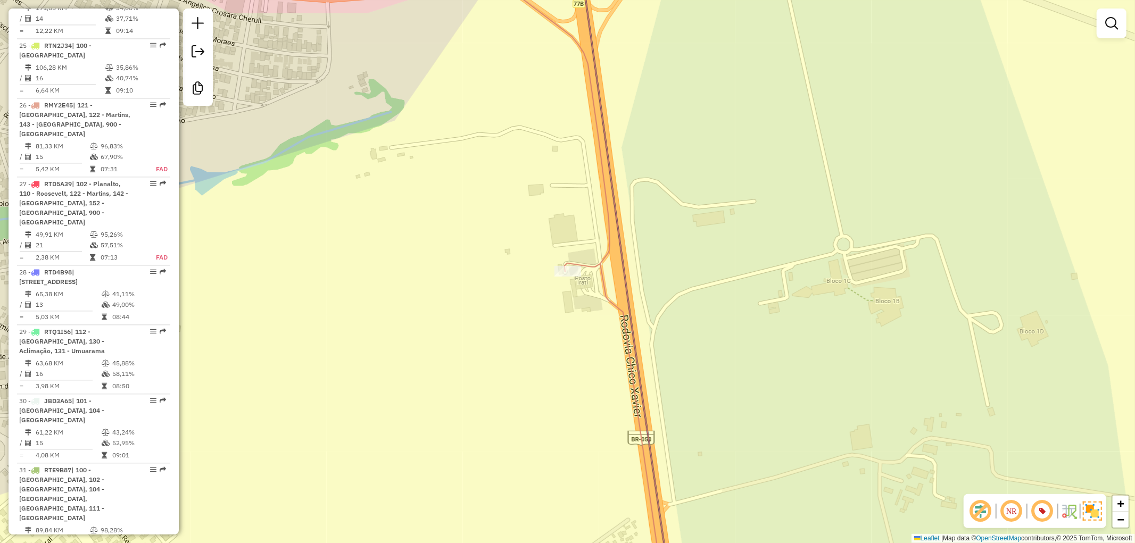
click at [934, 12] on div "65940895 - COLETA ALDO E FILHOS Tipo de cliente: 9 - Difícil acesso (D) Endereç…" at bounding box center [567, 271] width 1135 height 543
click at [1108, 24] on em at bounding box center [1111, 23] width 13 height 13
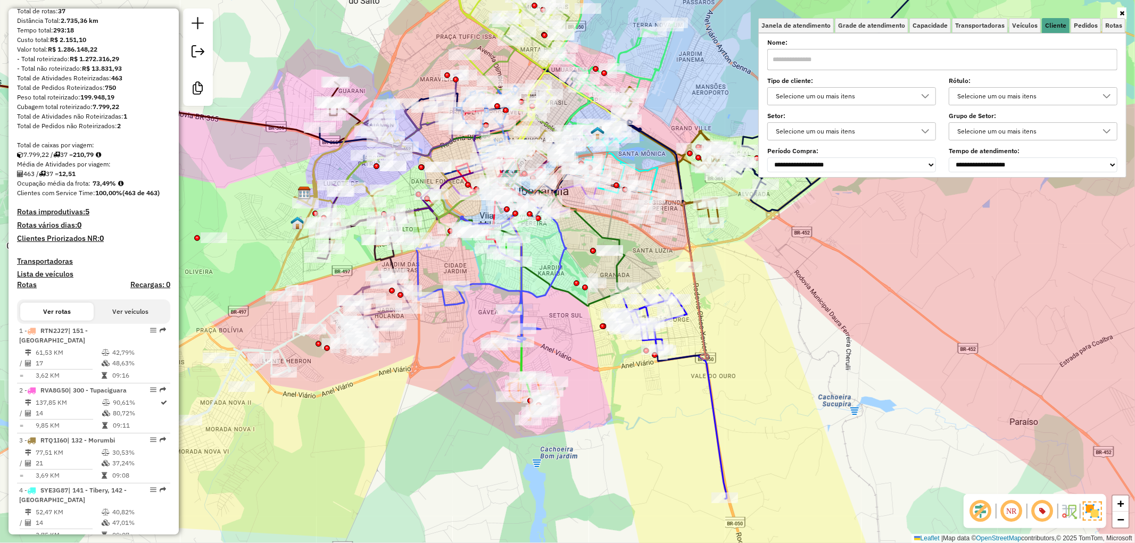
scroll to position [0, 0]
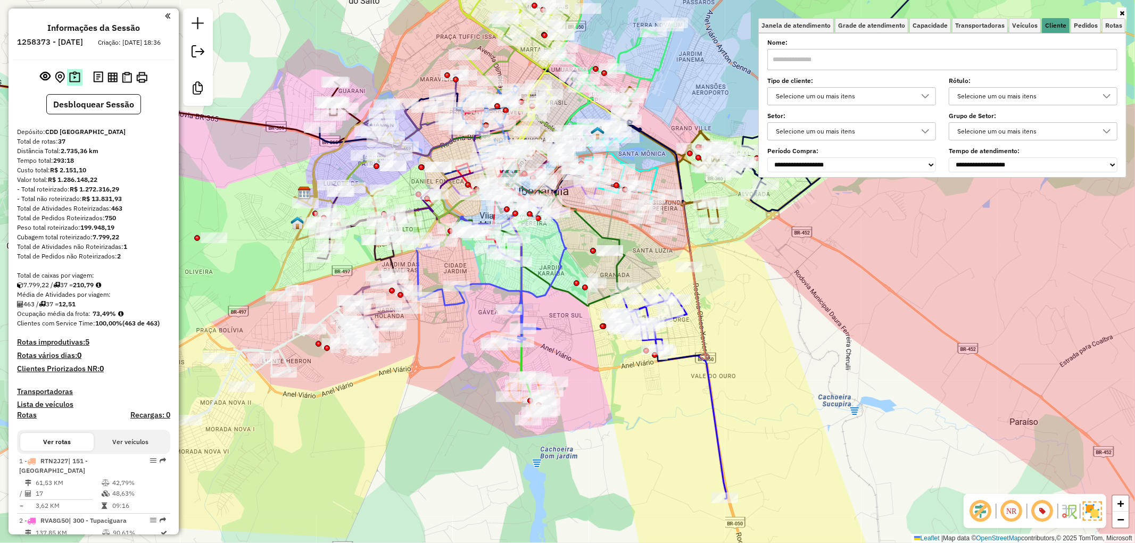
click at [76, 83] on img at bounding box center [74, 77] width 11 height 12
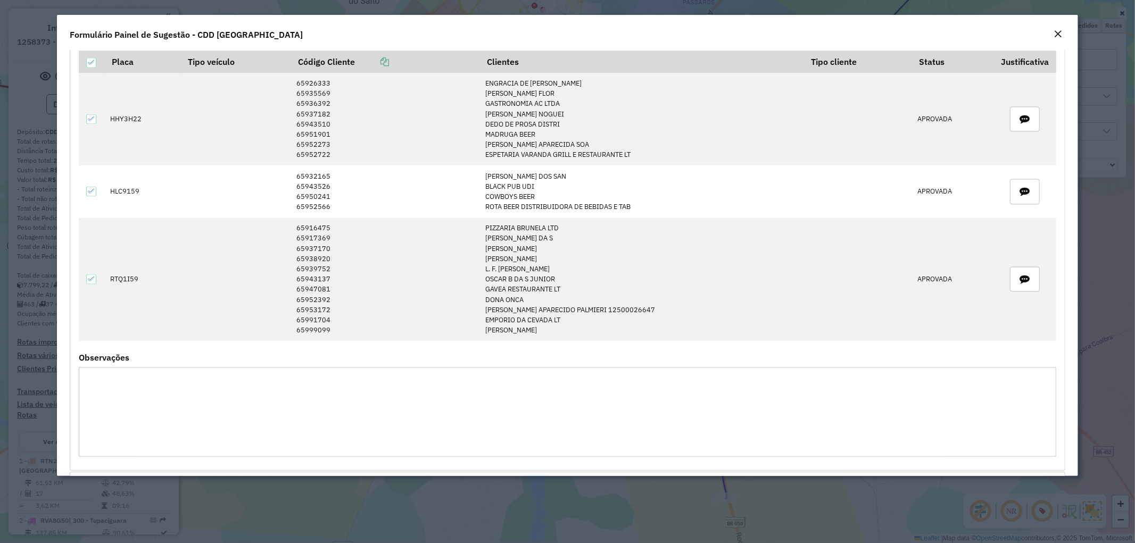
scroll to position [1986, 0]
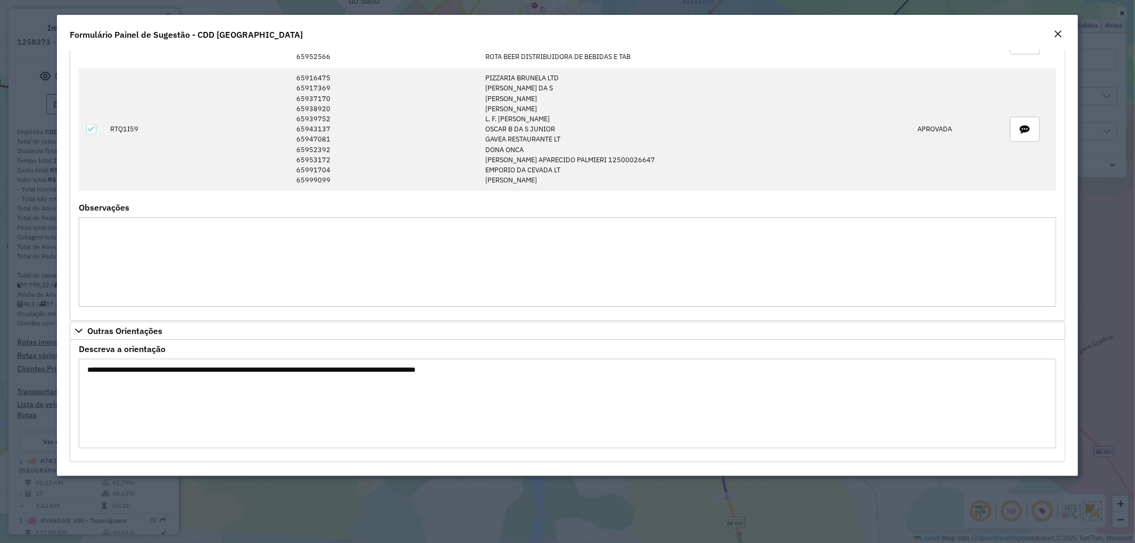
click at [1058, 33] on em "Close" at bounding box center [1058, 34] width 9 height 9
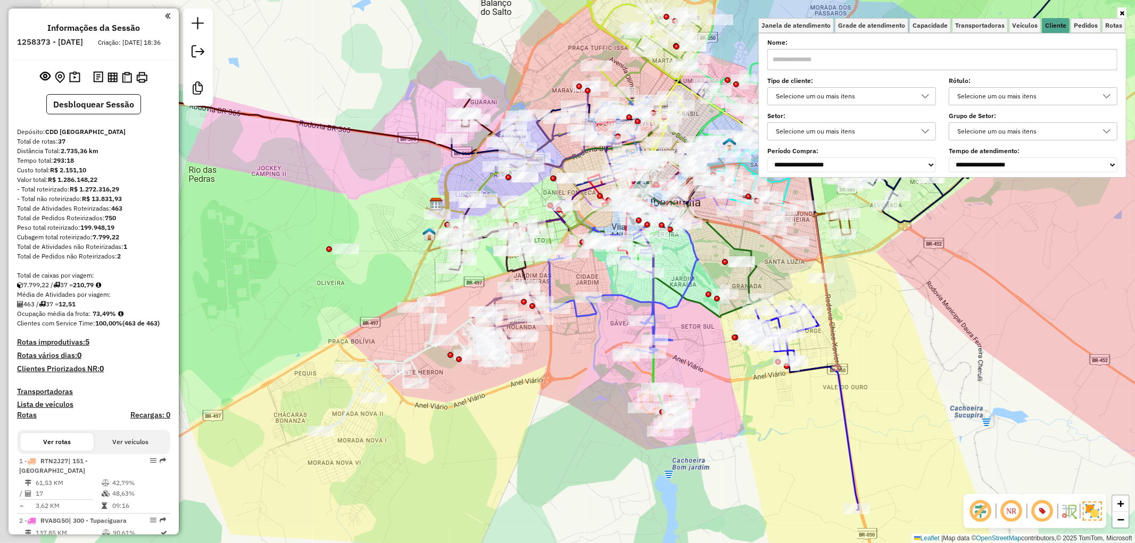
drag, startPoint x: 227, startPoint y: 267, endPoint x: 379, endPoint y: 278, distance: 152.1
click at [379, 278] on div "Janela de atendimento Grade de atendimento Capacidade Transportadoras Veículos …" at bounding box center [567, 271] width 1135 height 543
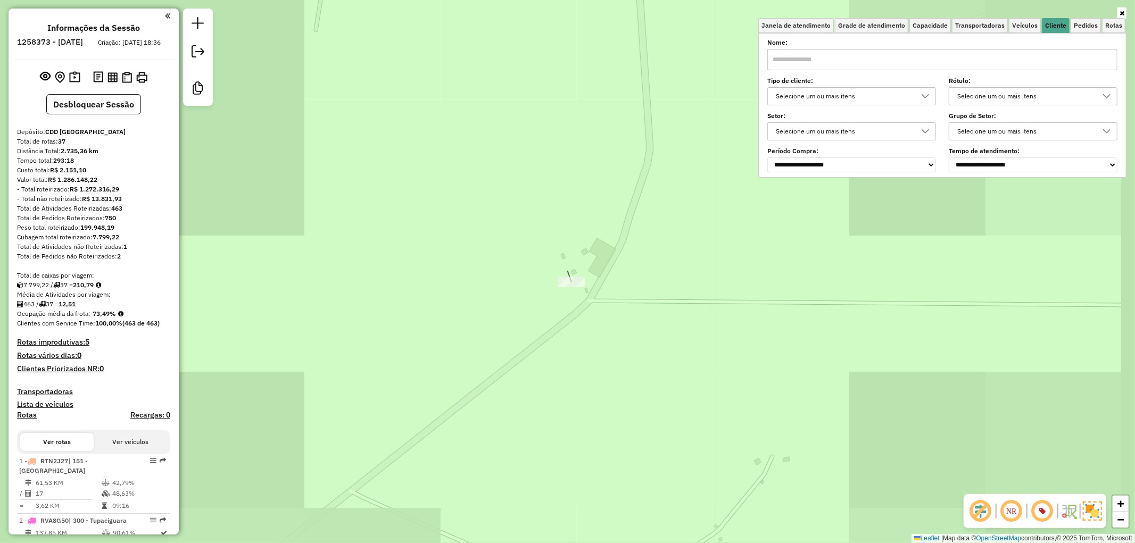
click at [580, 290] on div "Janela de atendimento Grade de atendimento Capacidade Transportadoras Veículos …" at bounding box center [567, 271] width 1135 height 543
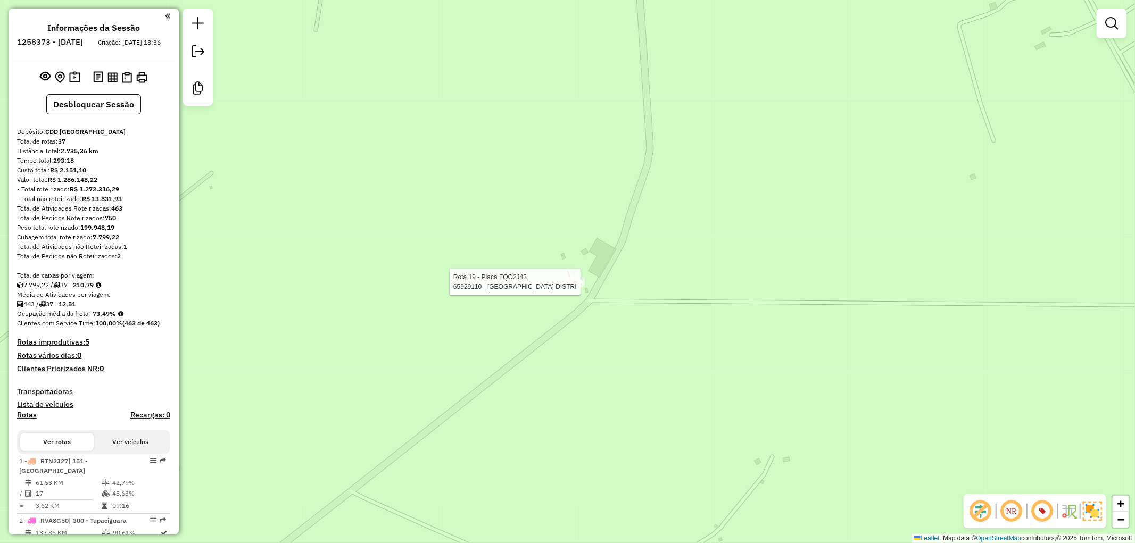
select select "**********"
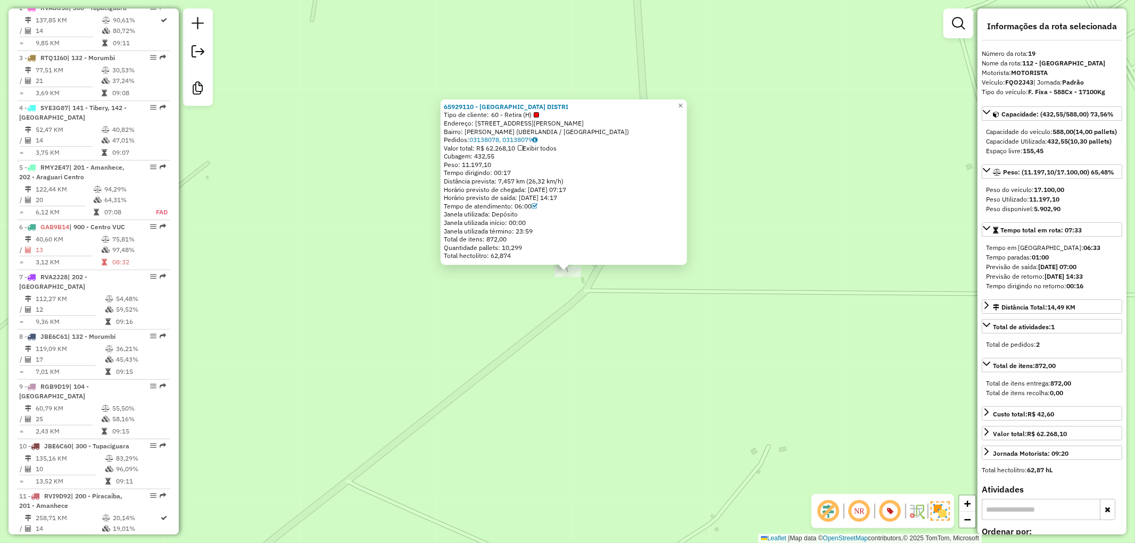
scroll to position [1470, 0]
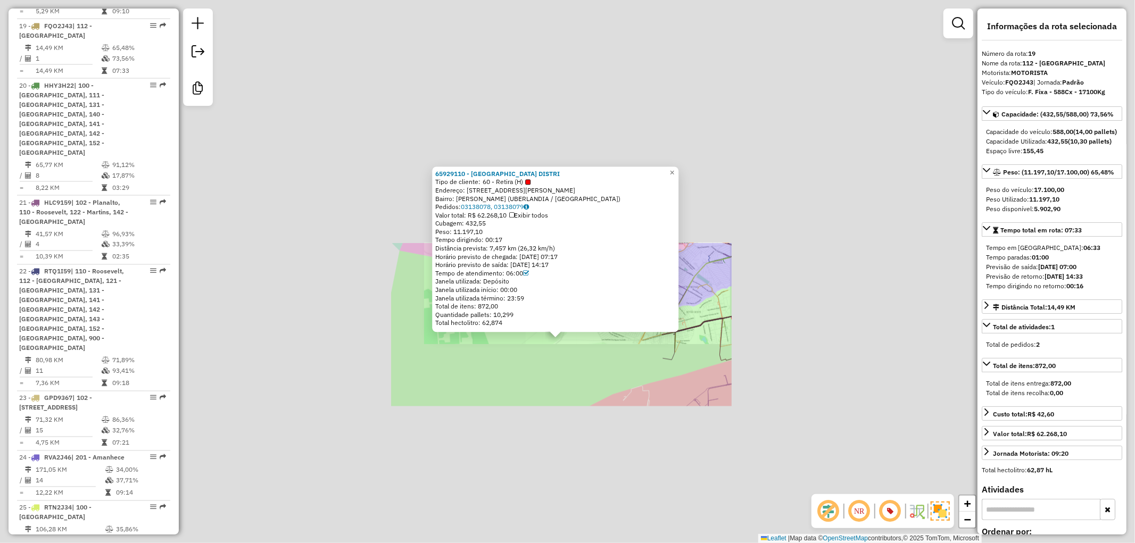
click at [653, 416] on div "65929110 - SERRA DOURADA DISTRI Tipo de cliente: 60 - Retira (H) Endereço: AV J…" at bounding box center [567, 271] width 1135 height 543
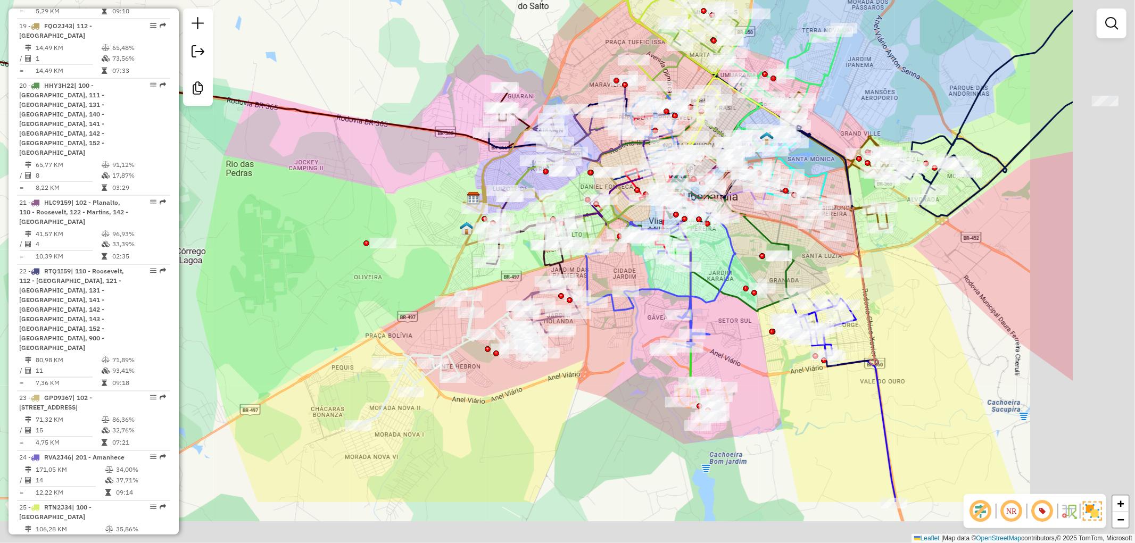
drag, startPoint x: 805, startPoint y: 471, endPoint x: 769, endPoint y: 301, distance: 174.0
click at [599, 365] on div "Janela de atendimento Grade de atendimento Capacidade Transportadoras Veículos …" at bounding box center [567, 271] width 1135 height 543
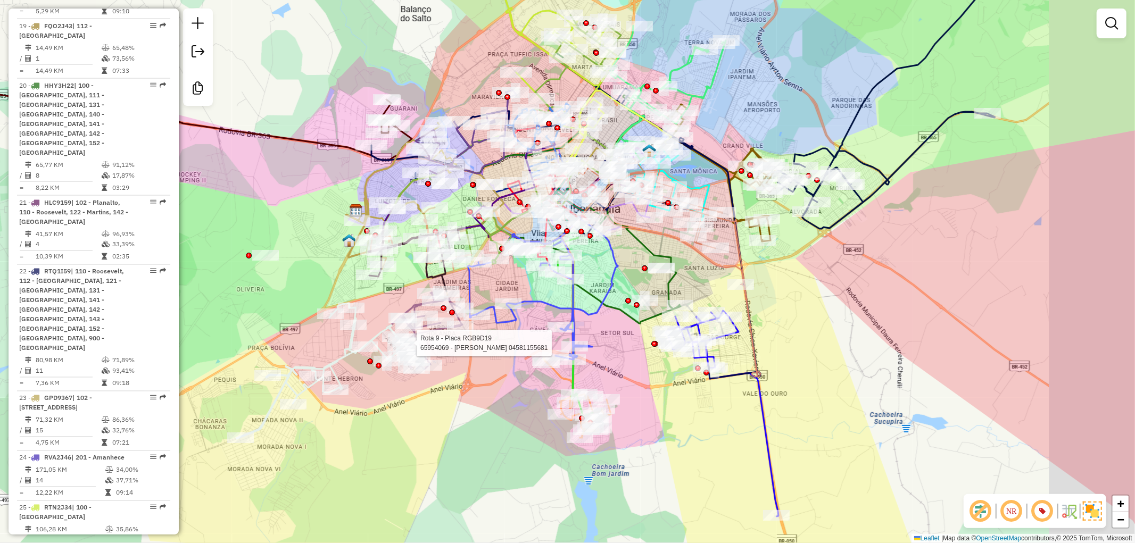
drag, startPoint x: 990, startPoint y: 366, endPoint x: 864, endPoint y: 388, distance: 128.1
click at [864, 388] on div "Rota 9 - Placa RGB9D19 65954069 - MARIA HELENA DA SILVA 04581155681 Janela de a…" at bounding box center [567, 271] width 1135 height 543
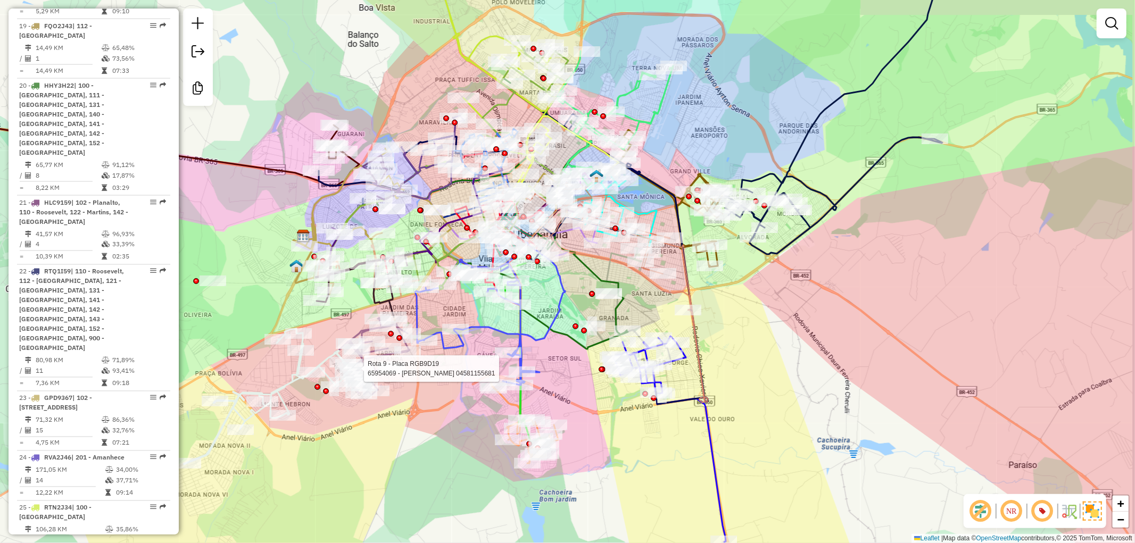
drag, startPoint x: 660, startPoint y: 434, endPoint x: 655, endPoint y: 448, distance: 14.6
click at [655, 448] on div "Rota 9 - Placa RGB9D19 65954069 - MARIA HELENA DA SILVA 04581155681 Janela de a…" at bounding box center [567, 271] width 1135 height 543
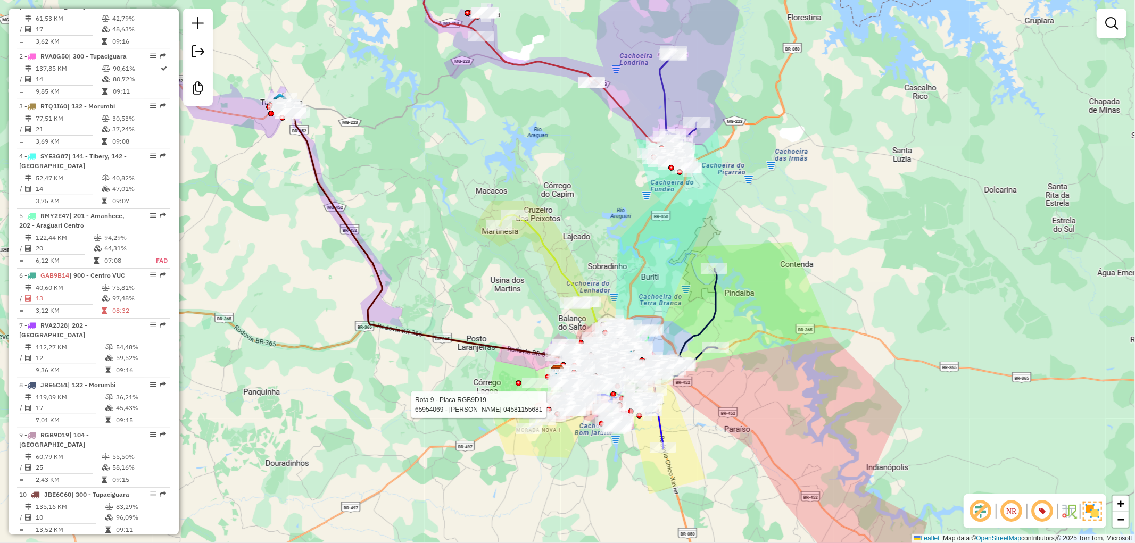
scroll to position [879, 0]
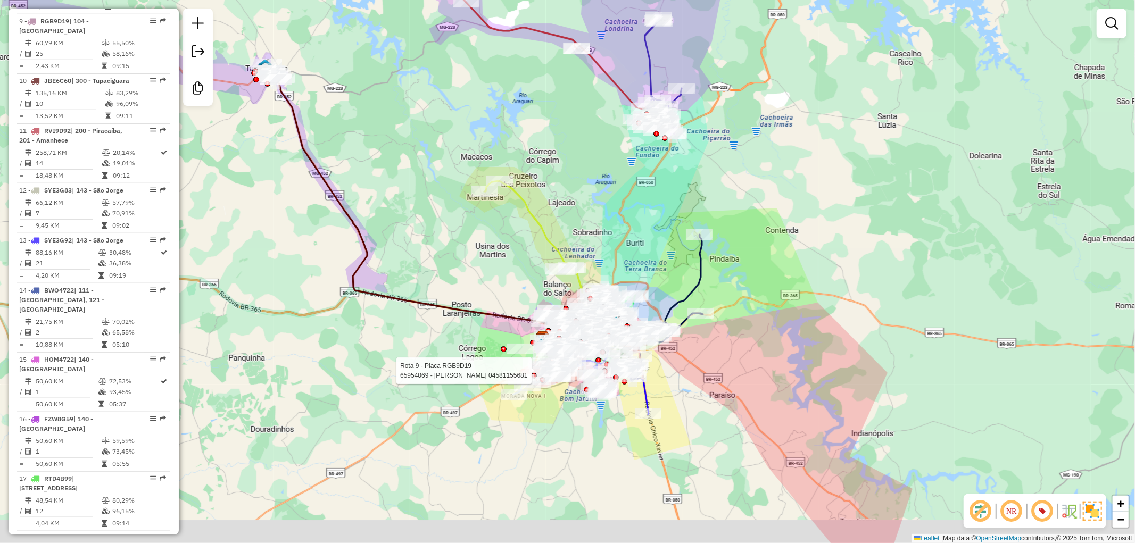
drag, startPoint x: 487, startPoint y: 305, endPoint x: 468, endPoint y: 268, distance: 41.2
click at [468, 268] on div "Rota 9 - Placa RGB9D19 65954069 - MARIA HELENA DA SILVA 04581155681 Janela de a…" at bounding box center [567, 271] width 1135 height 543
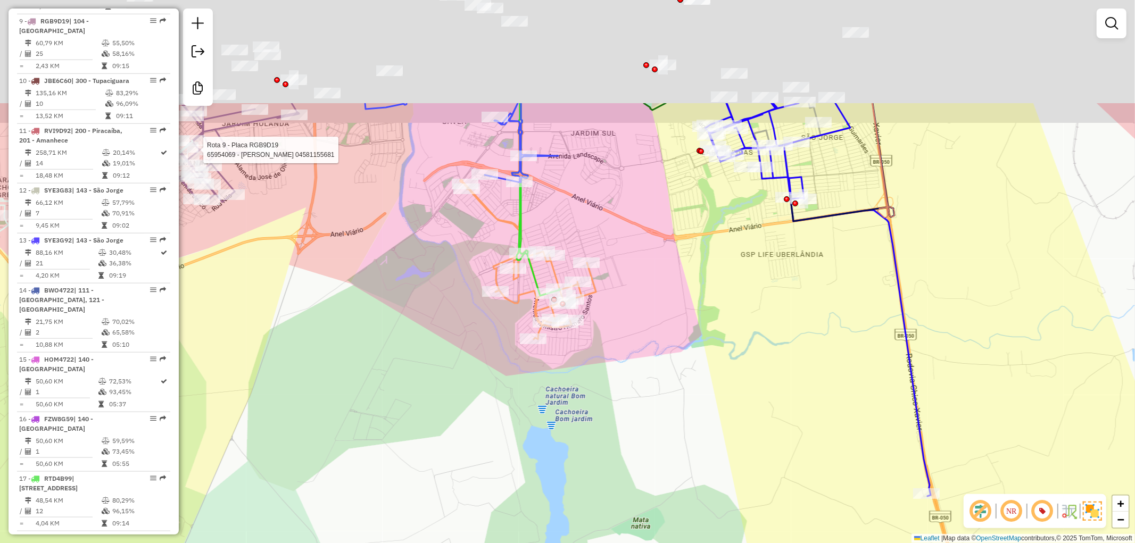
drag, startPoint x: 641, startPoint y: 234, endPoint x: 680, endPoint y: 392, distance: 162.7
click at [680, 392] on div "Rota 9 - Placa RGB9D19 65954069 - MARIA HELENA DA SILVA 04581155681 Janela de a…" at bounding box center [567, 271] width 1135 height 543
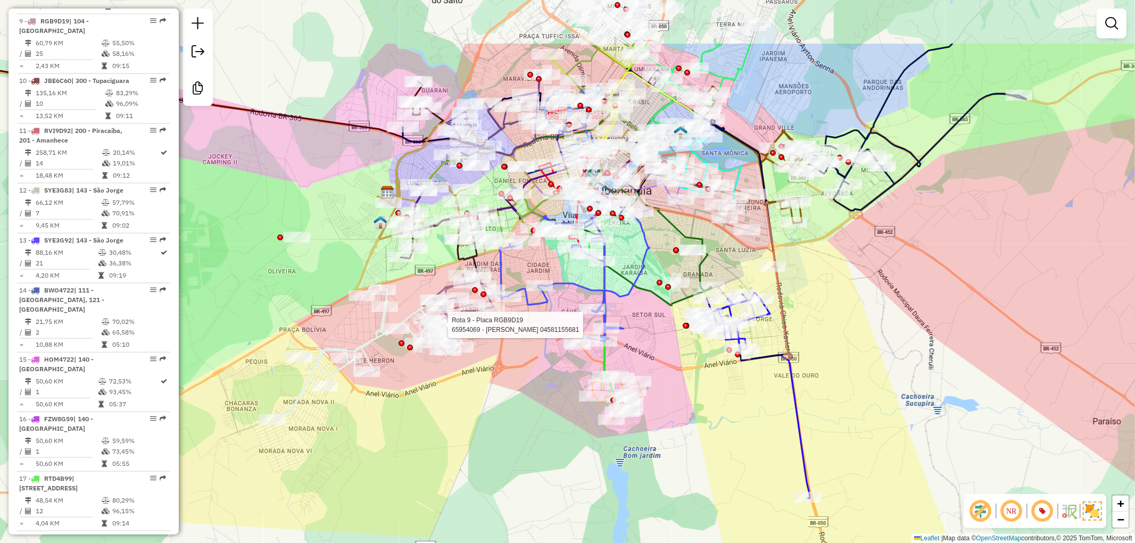
drag, startPoint x: 652, startPoint y: 278, endPoint x: 664, endPoint y: 344, distance: 67.1
click at [664, 344] on div "Rota 9 - Placa RGB9D19 65954069 - MARIA HELENA DA SILVA 04581155681 Janela de a…" at bounding box center [567, 271] width 1135 height 543
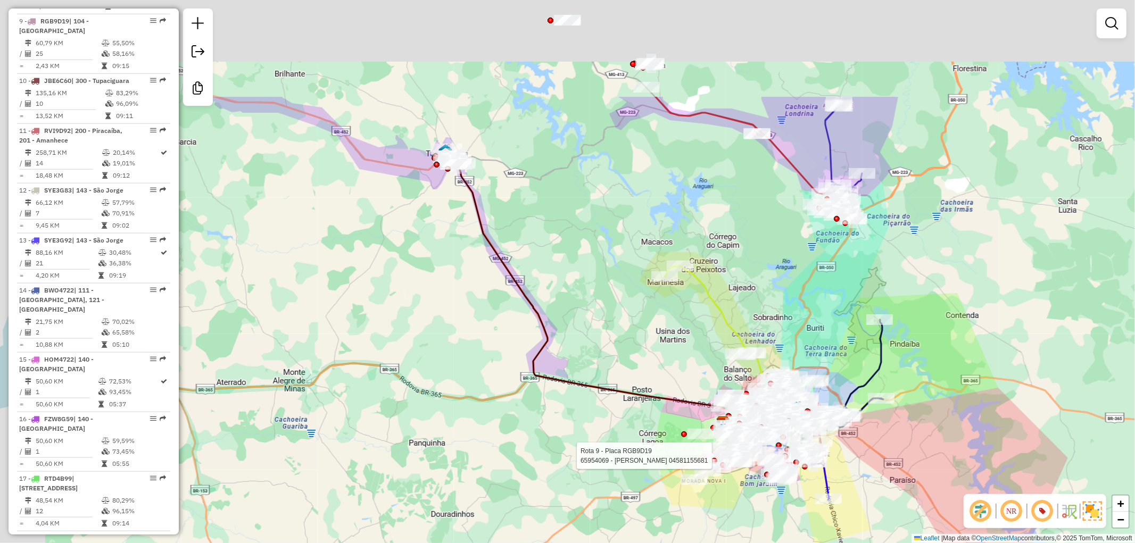
drag, startPoint x: 447, startPoint y: 145, endPoint x: 510, endPoint y: 254, distance: 125.9
click at [510, 254] on div "Rota 9 - Placa RGB9D19 65954069 - MARIA HELENA DA SILVA 04581155681 Janela de a…" at bounding box center [567, 271] width 1135 height 543
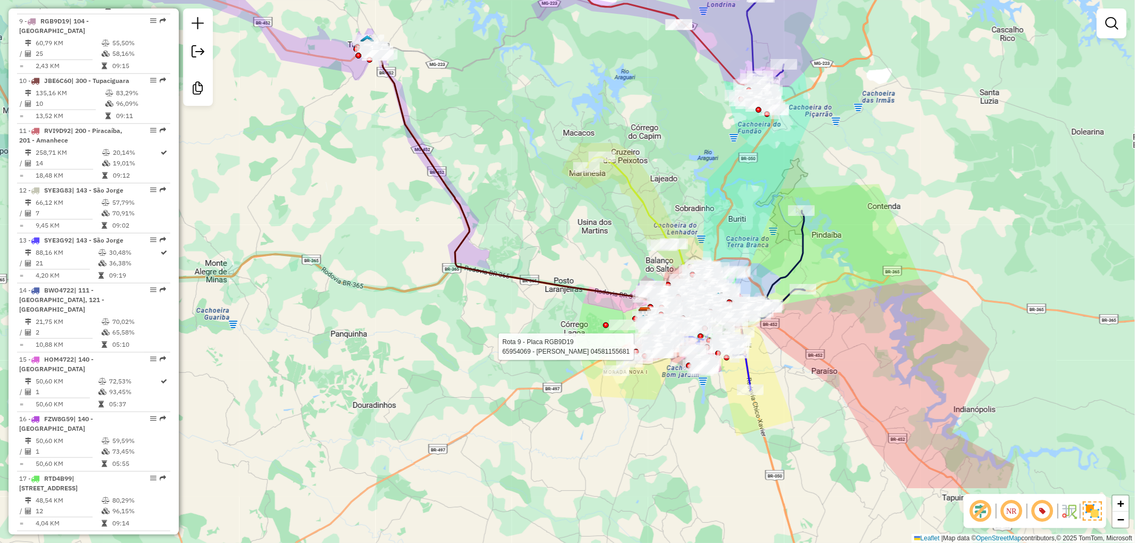
drag, startPoint x: 563, startPoint y: 190, endPoint x: 817, endPoint y: 376, distance: 315.2
click at [529, 145] on div "Rota 9 - Placa RGB9D19 65954069 - MARIA HELENA DA SILVA 04581155681 Janela de a…" at bounding box center [567, 271] width 1135 height 543
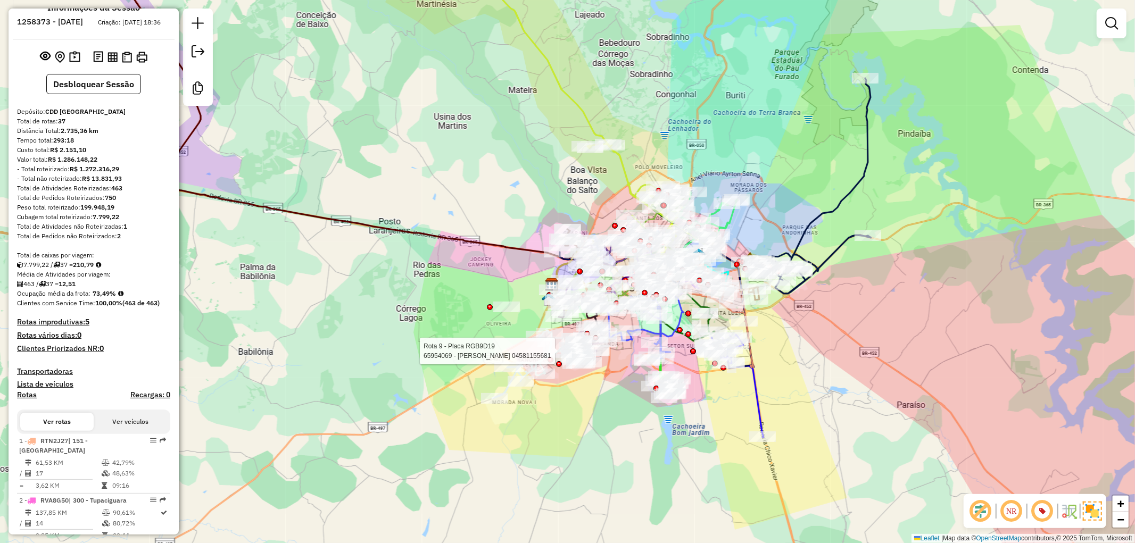
scroll to position [0, 0]
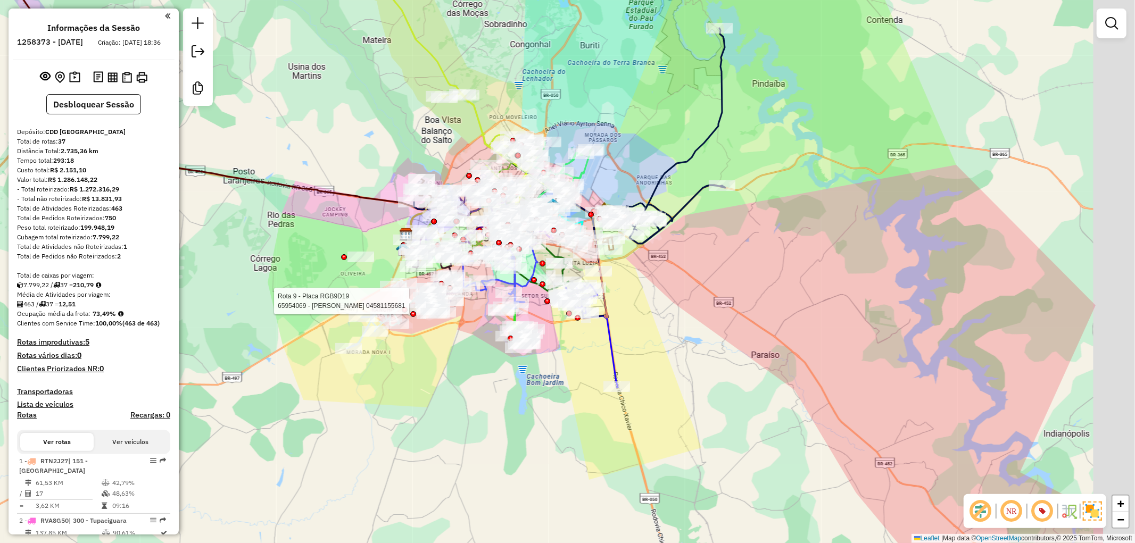
drag, startPoint x: 641, startPoint y: 451, endPoint x: 482, endPoint y: 389, distance: 170.2
click at [482, 389] on div "Rota 9 - Placa RGB9D19 65954069 - MARIA HELENA DA SILVA 04581155681 Janela de a…" at bounding box center [567, 271] width 1135 height 543
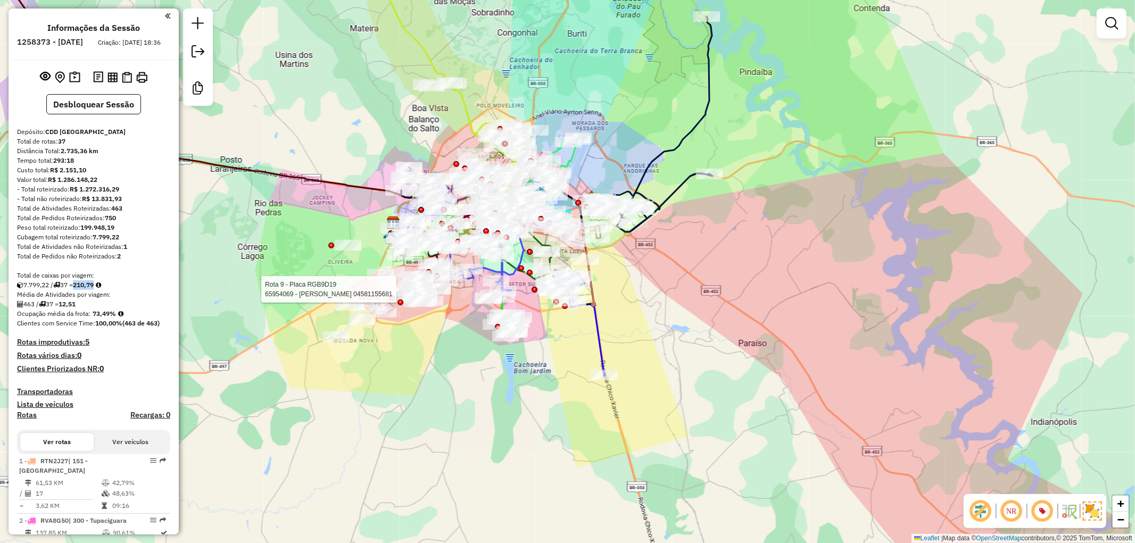
drag, startPoint x: 107, startPoint y: 295, endPoint x: 80, endPoint y: 291, distance: 26.9
click at [80, 290] on div "7.799,22 / 37 = 210,79" at bounding box center [93, 285] width 153 height 10
click at [411, 355] on div "Rota 9 - Placa RGB9D19 65954069 - MARIA HELENA DA SILVA 04581155681 Janela de a…" at bounding box center [567, 271] width 1135 height 543
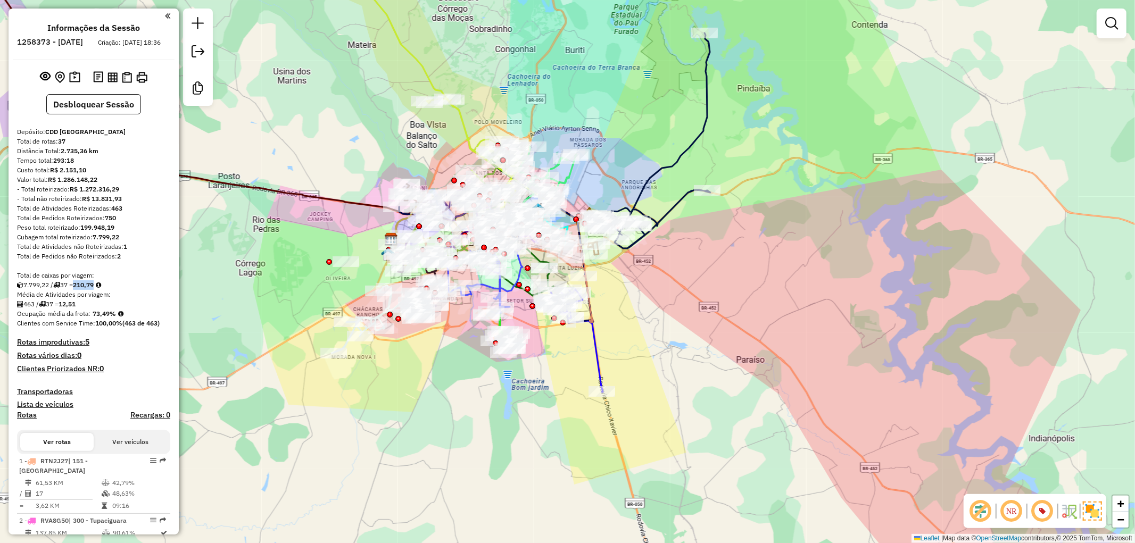
drag, startPoint x: 662, startPoint y: 250, endPoint x: 660, endPoint y: 267, distance: 16.6
click at [660, 267] on div "Janela de atendimento Grade de atendimento Capacidade Transportadoras Veículos …" at bounding box center [567, 271] width 1135 height 543
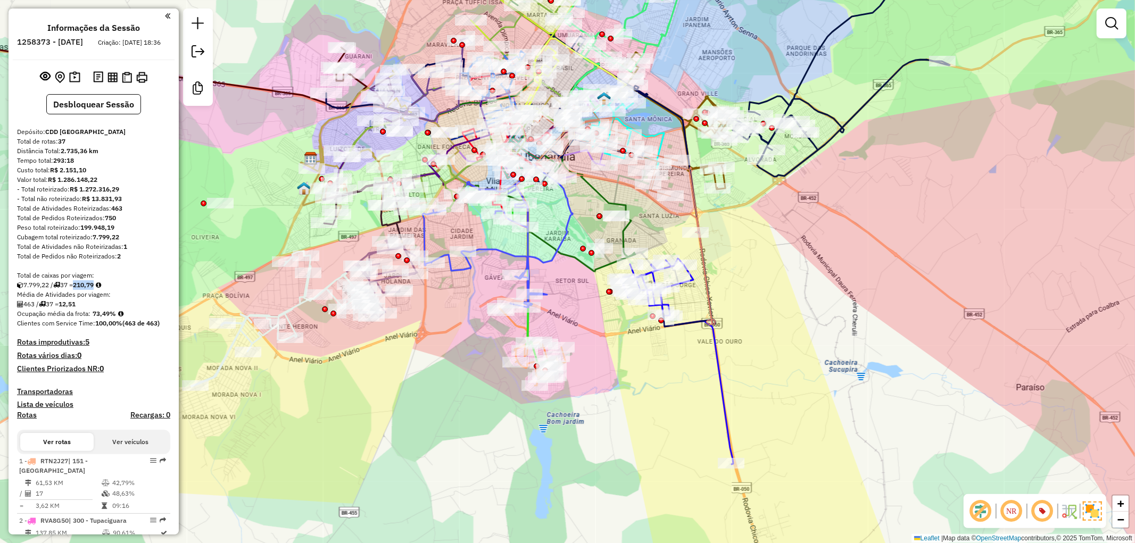
drag, startPoint x: 419, startPoint y: 305, endPoint x: 475, endPoint y: 329, distance: 60.8
click at [475, 329] on div "Janela de atendimento Grade de atendimento Capacidade Transportadoras Veículos …" at bounding box center [567, 271] width 1135 height 543
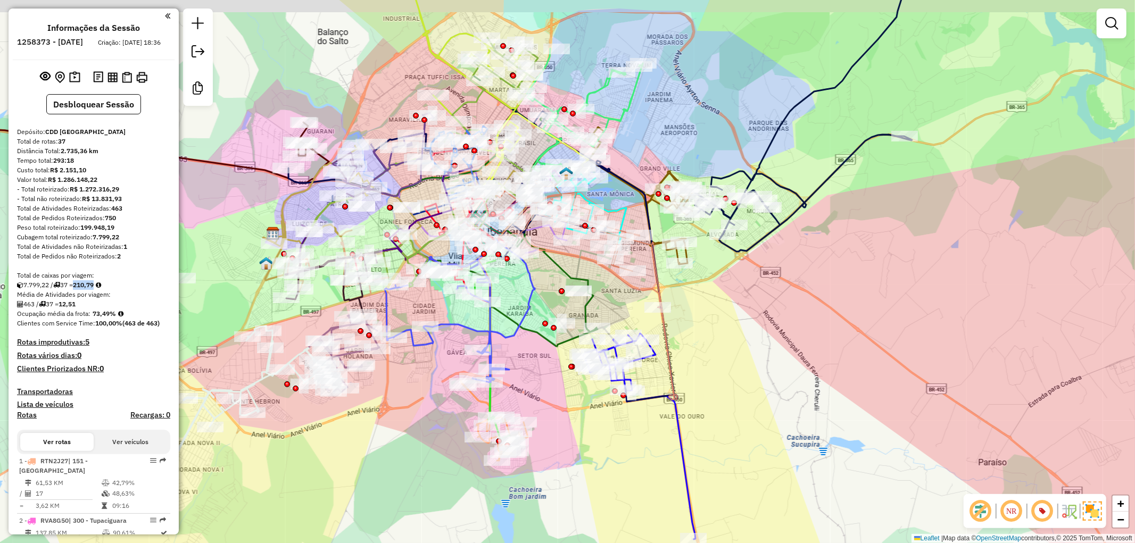
drag, startPoint x: 710, startPoint y: 284, endPoint x: 706, endPoint y: 311, distance: 28.1
click at [706, 311] on div "Janela de atendimento Grade de atendimento Capacidade Transportadoras Veículos …" at bounding box center [567, 271] width 1135 height 543
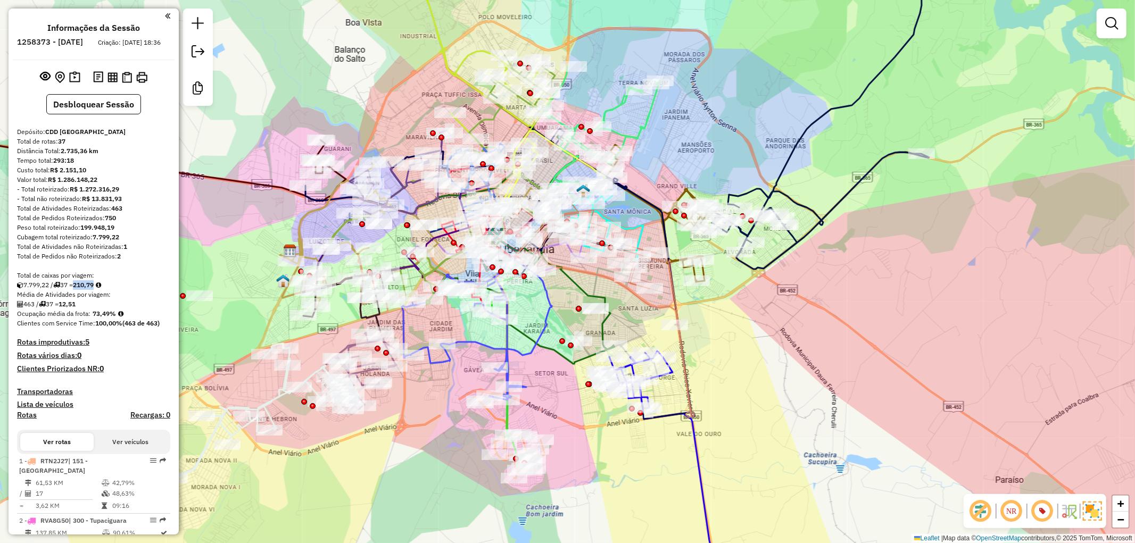
drag, startPoint x: 653, startPoint y: 104, endPoint x: 664, endPoint y: 113, distance: 14.7
click at [664, 113] on div "Janela de atendimento Grade de atendimento Capacidade Transportadoras Veículos …" at bounding box center [567, 271] width 1135 height 543
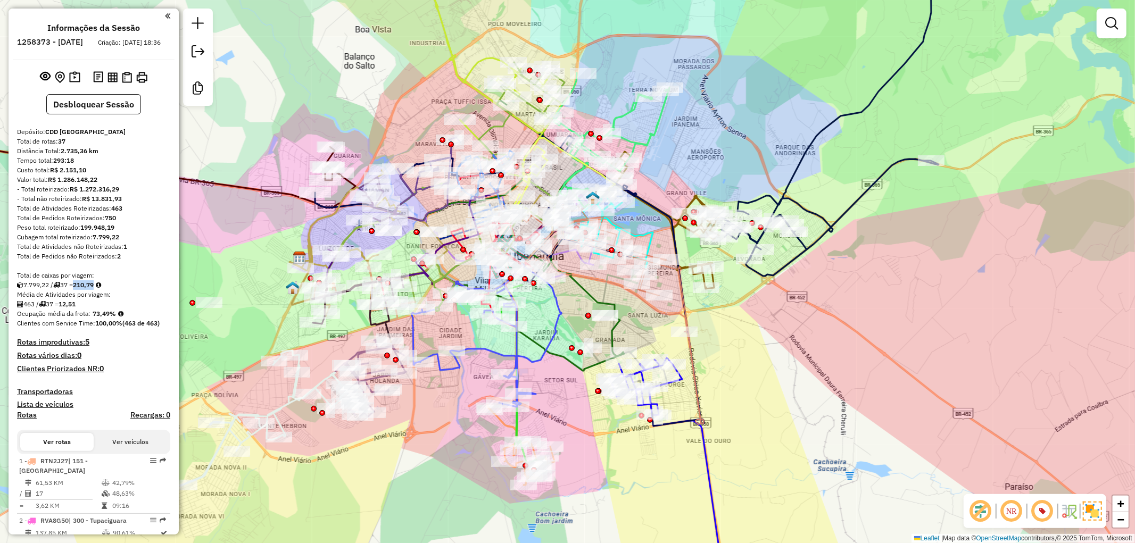
drag, startPoint x: 721, startPoint y: 319, endPoint x: 730, endPoint y: 326, distance: 11.4
click at [730, 326] on div "Janela de atendimento Grade de atendimento Capacidade Transportadoras Veículos …" at bounding box center [567, 271] width 1135 height 543
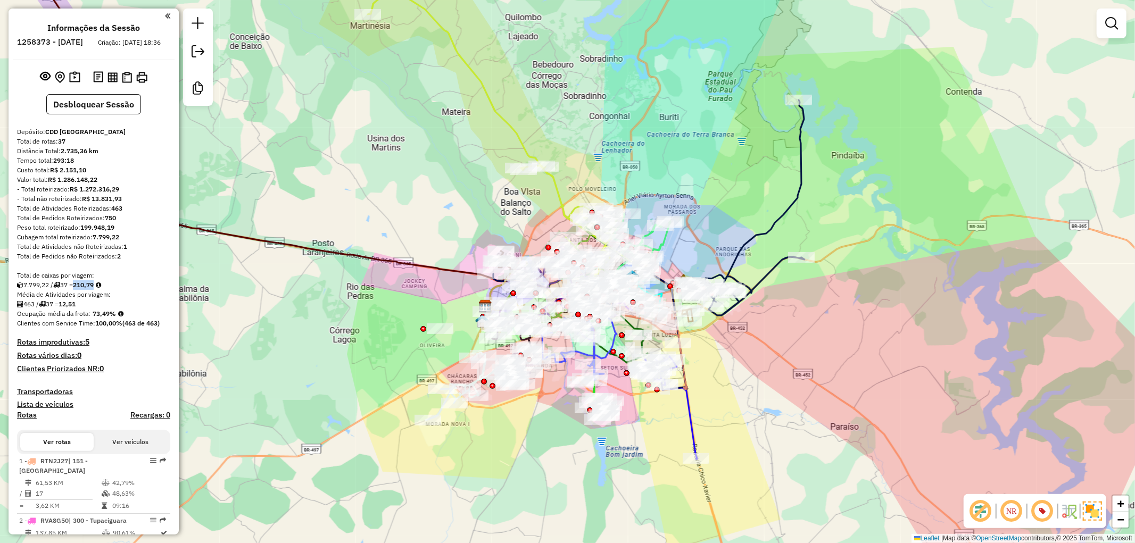
drag, startPoint x: 779, startPoint y: 320, endPoint x: 771, endPoint y: 339, distance: 21.0
click at [771, 339] on div "Janela de atendimento Grade de atendimento Capacidade Transportadoras Veículos …" at bounding box center [567, 271] width 1135 height 543
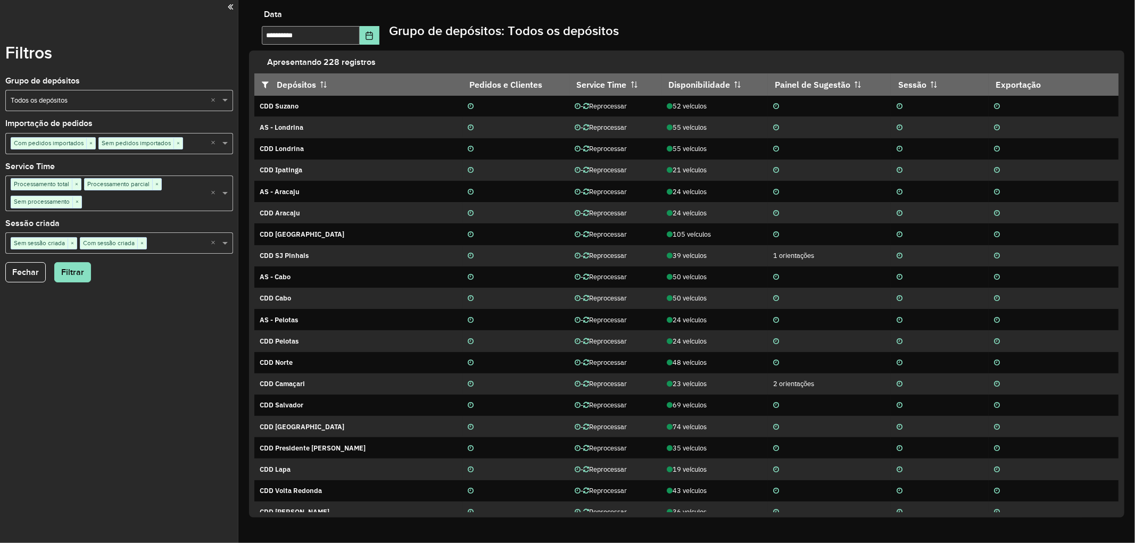
click at [61, 107] on div "Selecione um grupo × Todos os depósitos ×" at bounding box center [119, 100] width 228 height 21
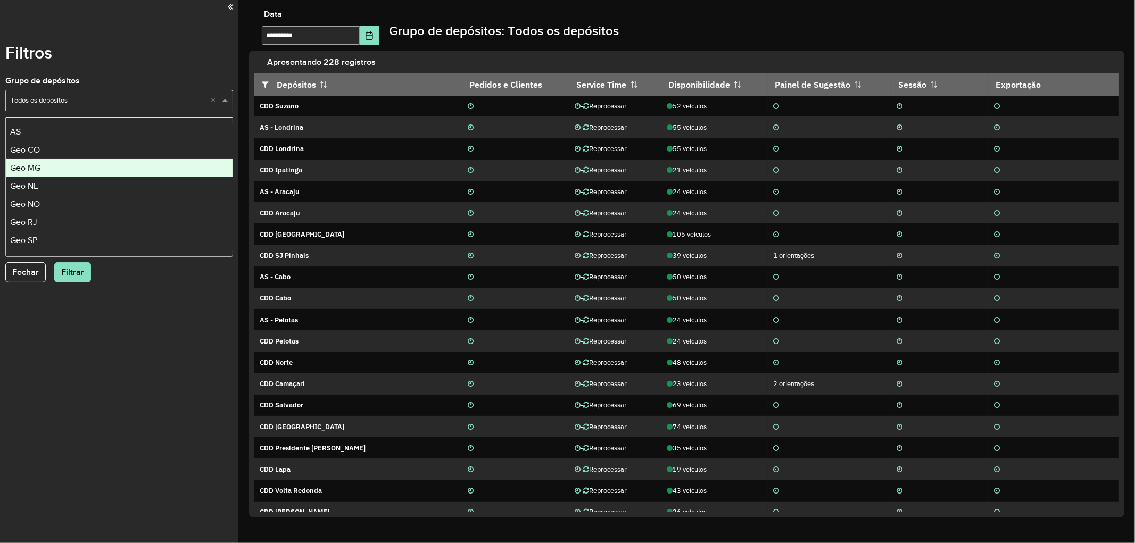
click at [40, 169] on span "Geo MG" at bounding box center [25, 167] width 30 height 9
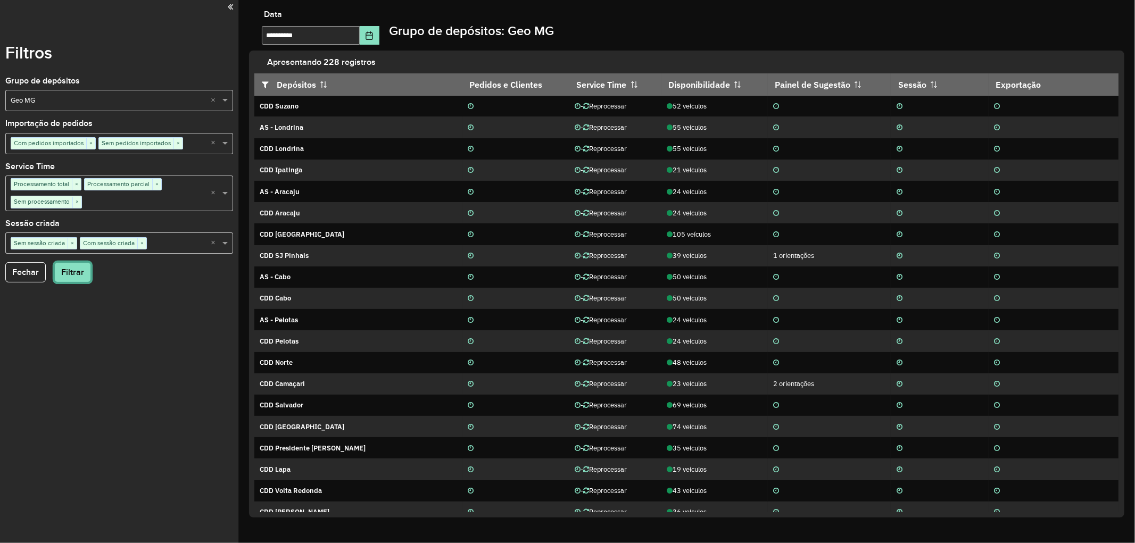
click at [81, 251] on button "Filtrar" at bounding box center [72, 272] width 37 height 20
